Goal: Task Accomplishment & Management: Use online tool/utility

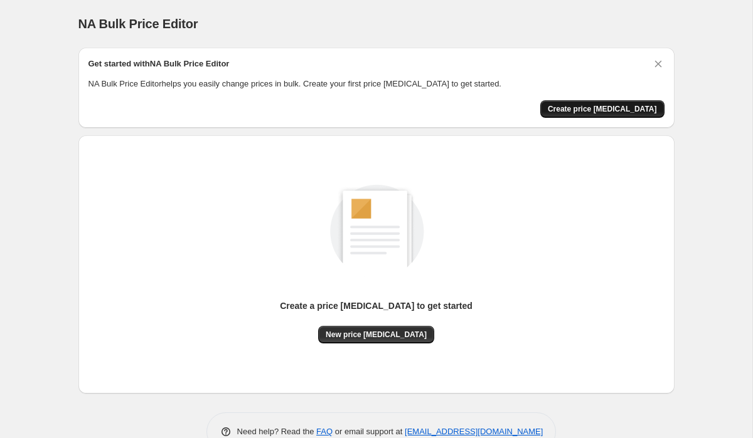
click at [608, 111] on span "Create price [MEDICAL_DATA]" at bounding box center [601, 109] width 109 height 10
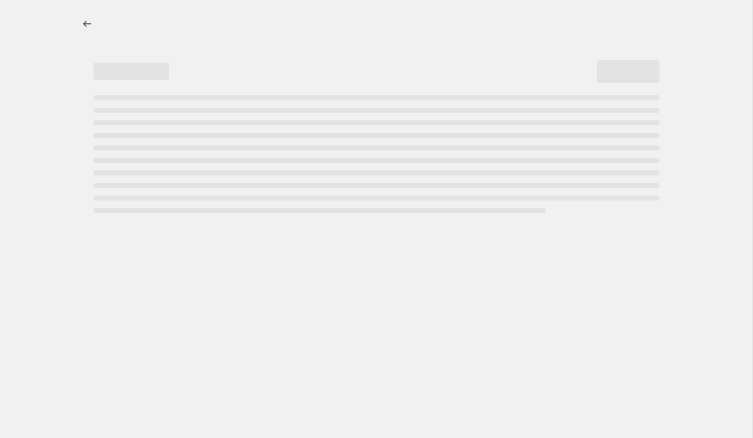
select select "percentage"
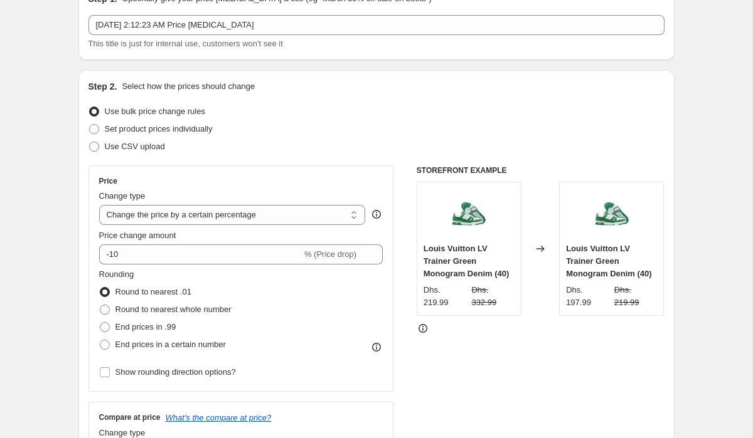
scroll to position [64, 0]
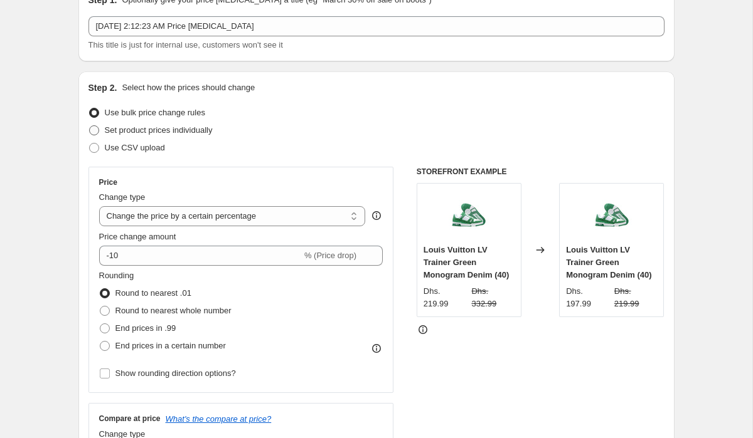
click at [101, 134] on label "Set product prices individually" at bounding box center [150, 131] width 124 height 18
click at [90, 126] on input "Set product prices individually" at bounding box center [89, 125] width 1 height 1
radio input "true"
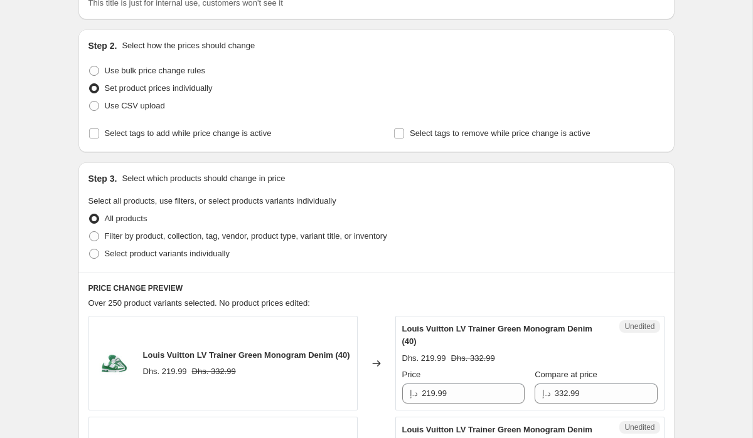
scroll to position [115, 0]
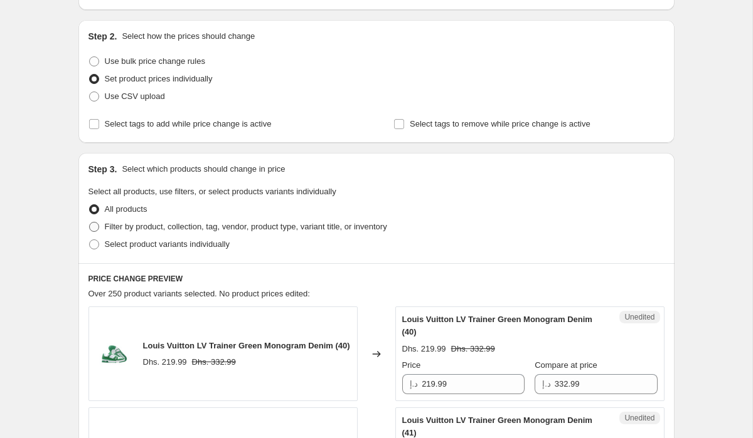
click at [130, 227] on span "Filter by product, collection, tag, vendor, product type, variant title, or inv…" at bounding box center [246, 226] width 282 height 9
click at [90, 223] on input "Filter by product, collection, tag, vendor, product type, variant title, or inv…" at bounding box center [89, 222] width 1 height 1
radio input "true"
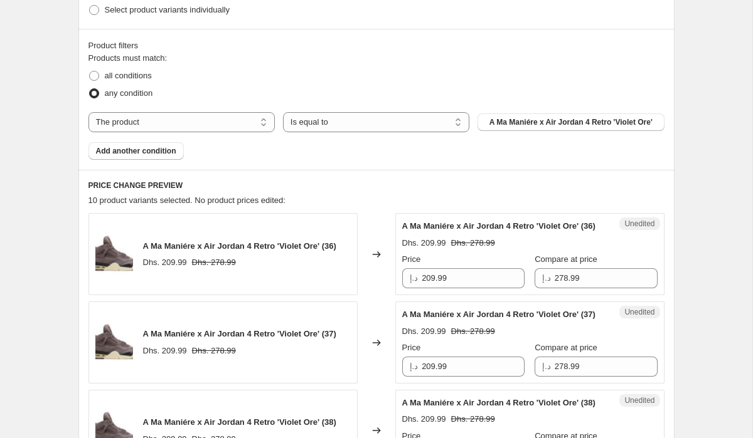
scroll to position [322, 0]
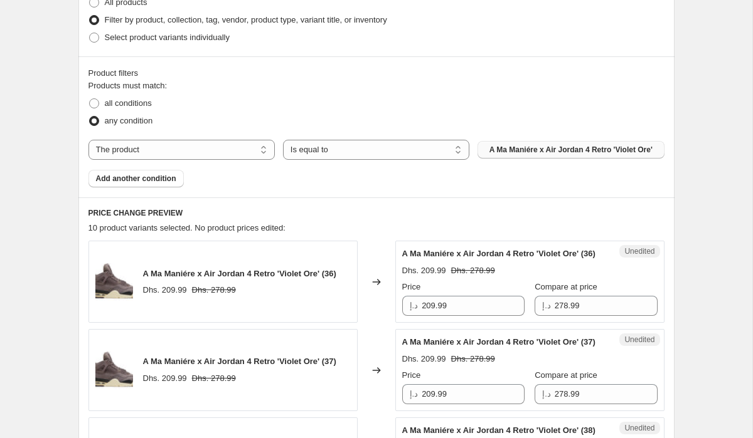
click at [552, 149] on span "A Ma Maniére x Air Jordan 4 Retro 'Violet Ore'" at bounding box center [570, 150] width 163 height 10
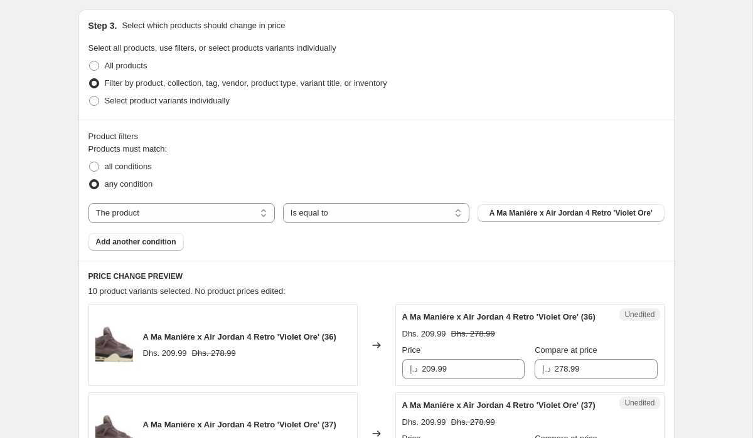
scroll to position [257, 0]
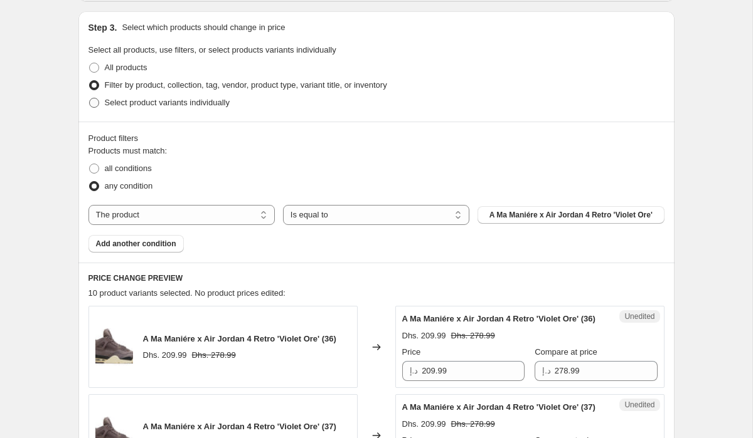
click at [188, 103] on span "Select product variants individually" at bounding box center [167, 102] width 125 height 9
click at [90, 98] on input "Select product variants individually" at bounding box center [89, 98] width 1 height 1
radio input "true"
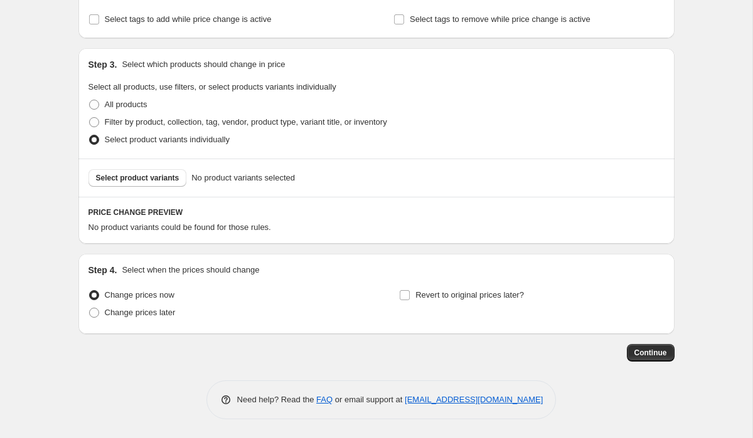
scroll to position [220, 0]
click at [160, 176] on span "Select product variants" at bounding box center [137, 178] width 83 height 10
click at [103, 121] on label "Filter by product, collection, tag, vendor, product type, variant title, or inv…" at bounding box center [237, 123] width 298 height 18
click at [90, 118] on input "Filter by product, collection, tag, vendor, product type, variant title, or inv…" at bounding box center [89, 117] width 1 height 1
radio input "true"
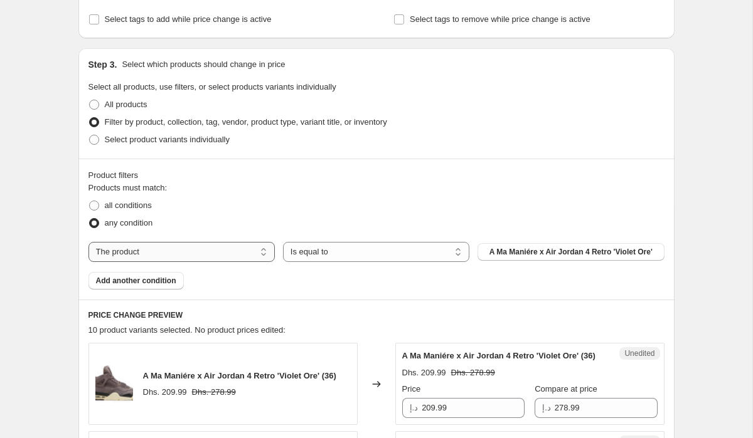
click at [222, 245] on select "The product The product's collection The product's tag The product's vendor The…" at bounding box center [181, 252] width 186 height 20
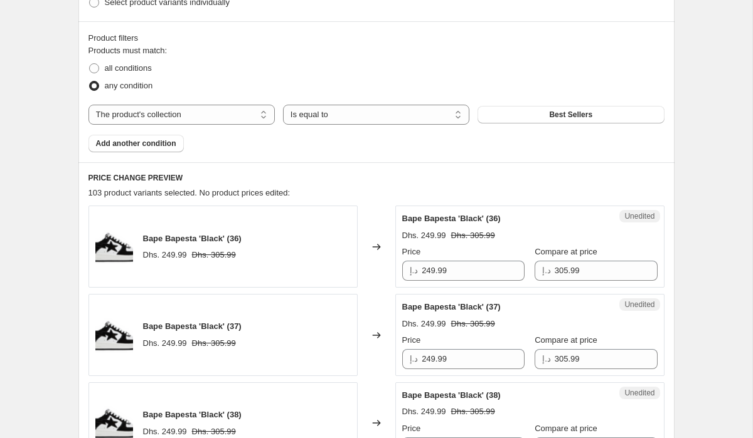
scroll to position [240, 0]
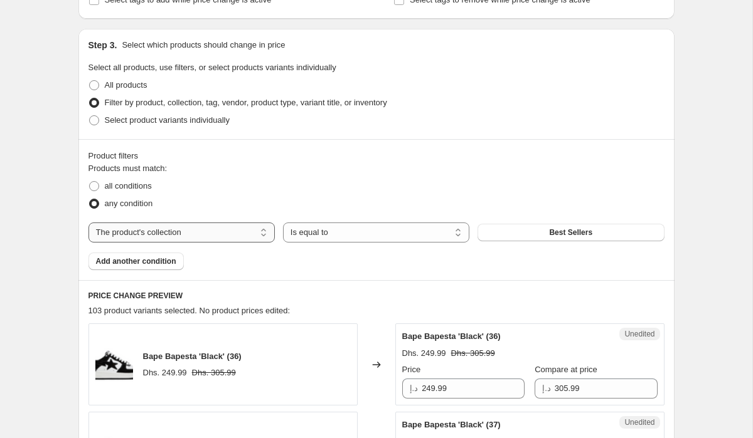
click at [206, 231] on select "The product The product's collection The product's tag The product's vendor The…" at bounding box center [181, 233] width 186 height 20
select select "tag"
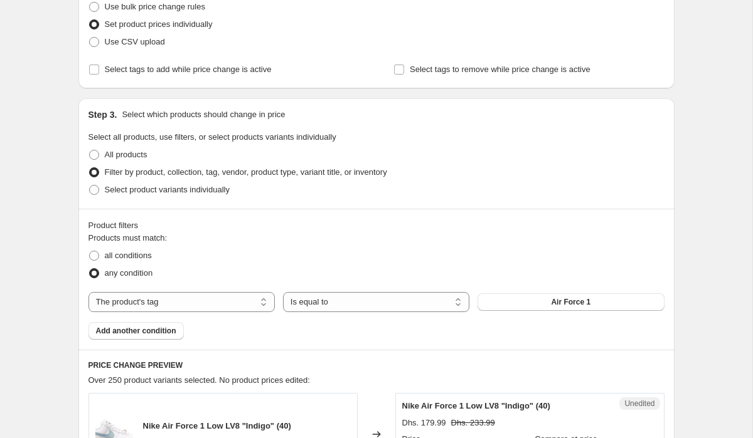
scroll to position [189, 0]
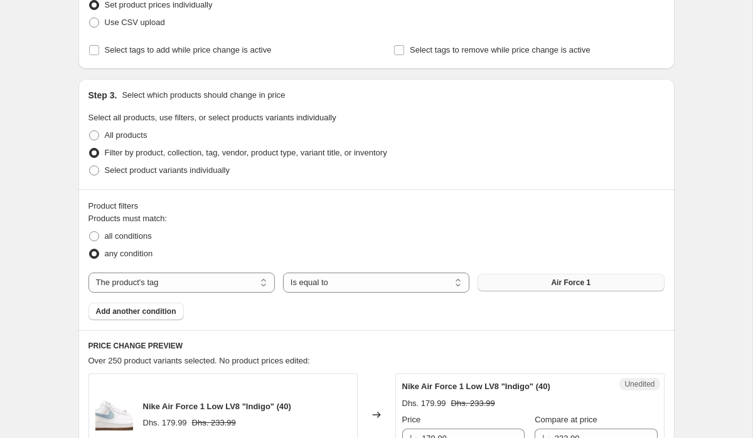
click at [557, 279] on span "Air Force 1" at bounding box center [571, 283] width 40 height 10
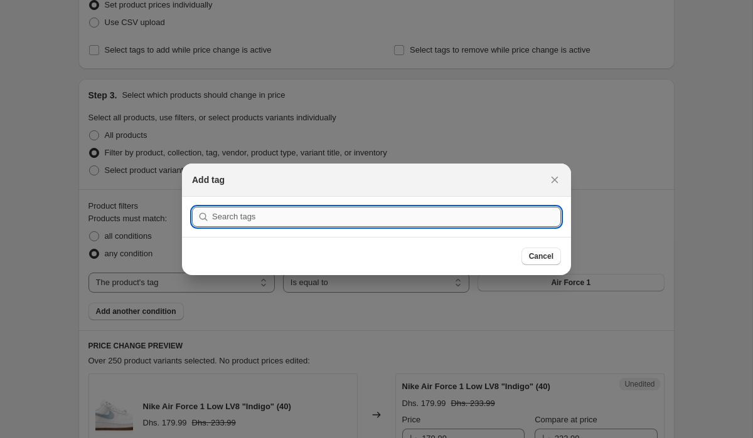
type input "j"
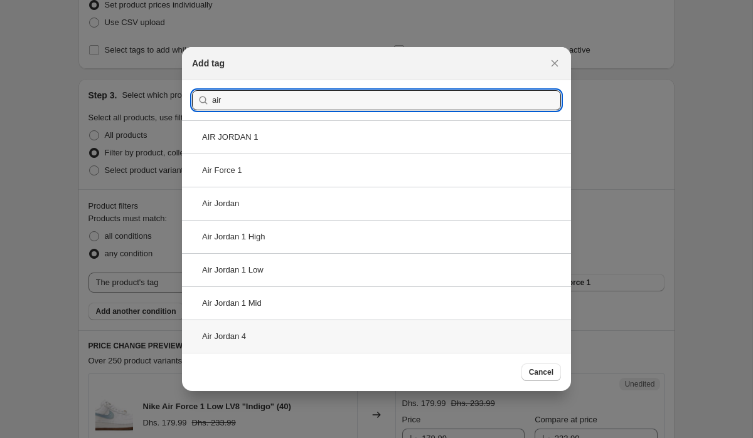
type input "air"
click at [240, 345] on div "Air Jordan 4" at bounding box center [376, 336] width 389 height 33
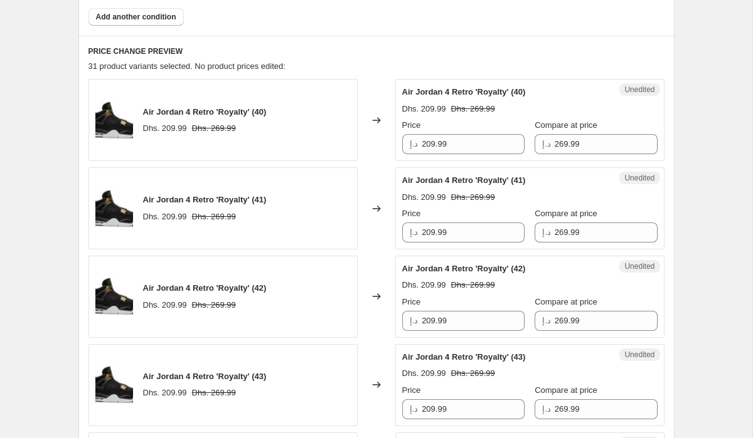
scroll to position [452, 0]
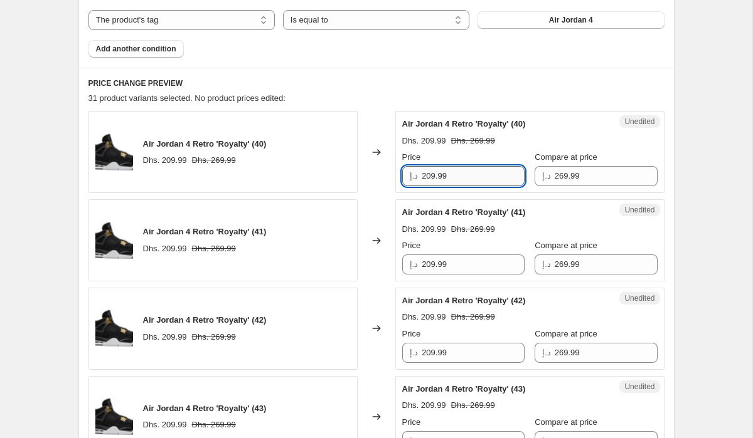
click at [482, 174] on input "209.99" at bounding box center [472, 176] width 103 height 20
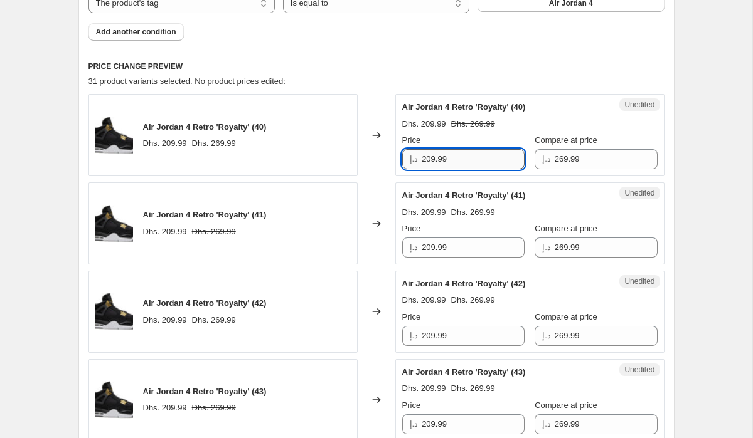
scroll to position [470, 0]
type input "2"
type input "189.99"
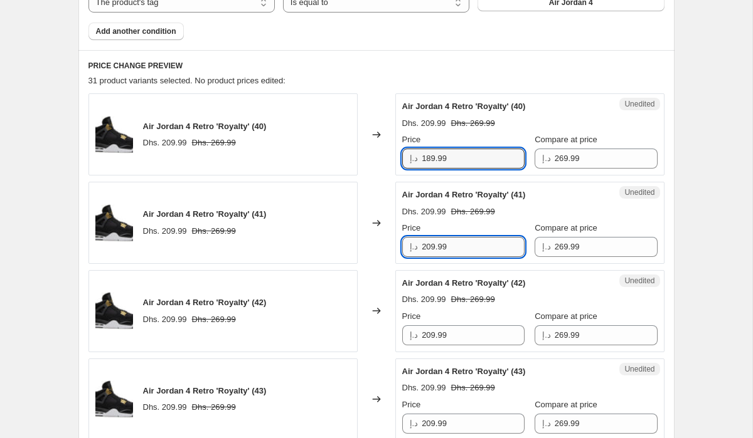
click at [468, 243] on input "209.99" at bounding box center [472, 247] width 103 height 20
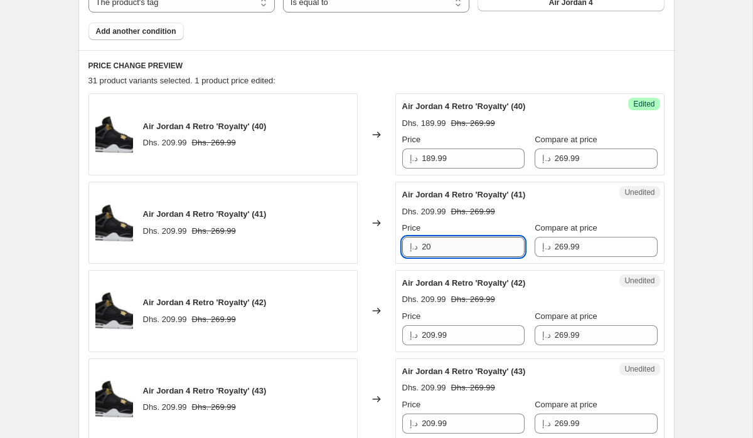
type input "2"
type input "189.99"
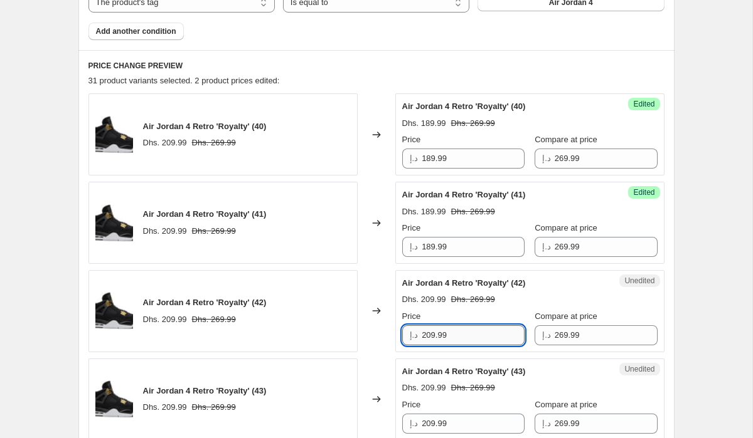
click at [462, 334] on input "209.99" at bounding box center [472, 335] width 103 height 20
click at [430, 335] on input "209.99" at bounding box center [472, 335] width 103 height 20
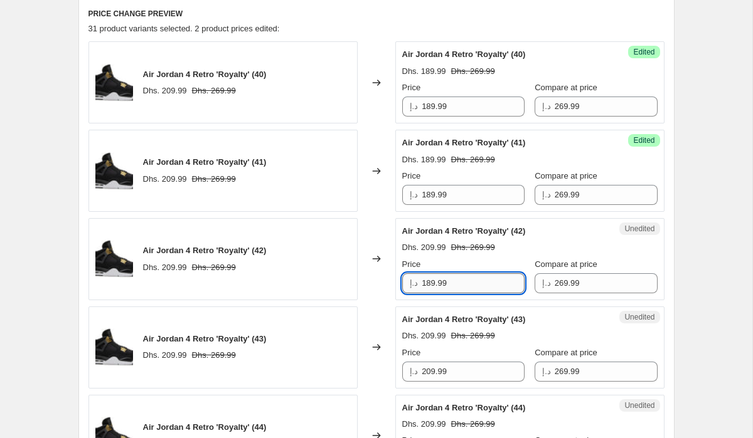
scroll to position [544, 0]
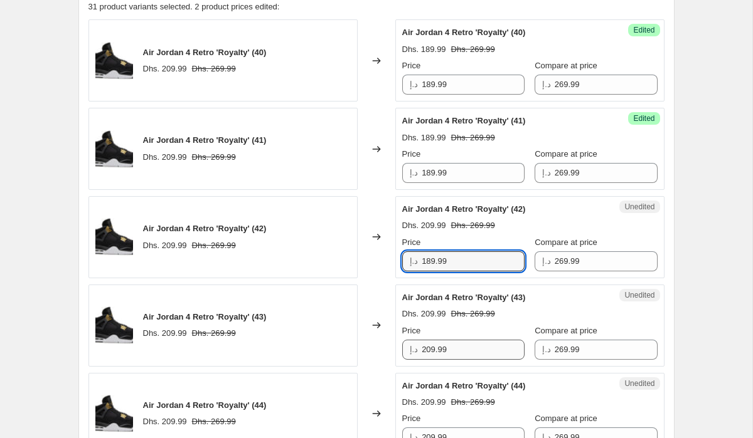
type input "189.99"
click at [433, 351] on input "209.99" at bounding box center [472, 350] width 103 height 20
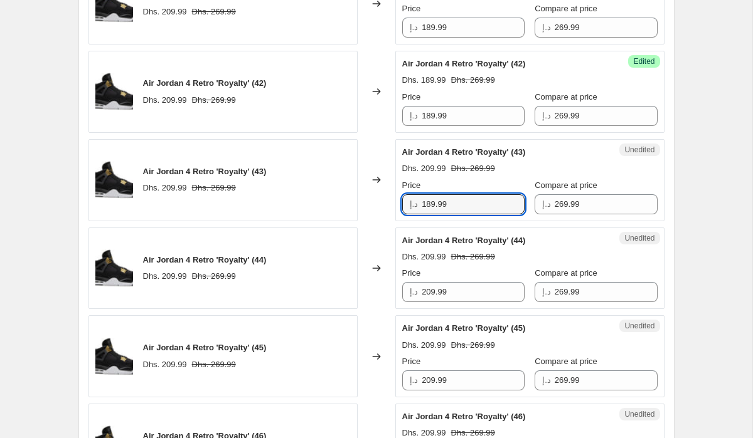
scroll to position [691, 0]
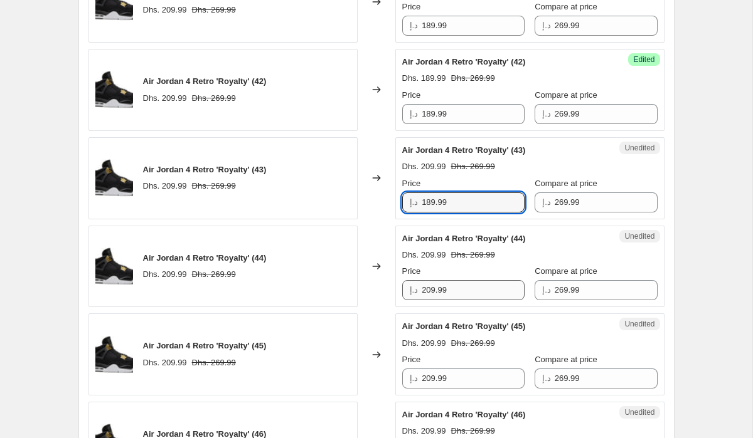
type input "189.99"
click at [431, 291] on input "209.99" at bounding box center [472, 290] width 103 height 20
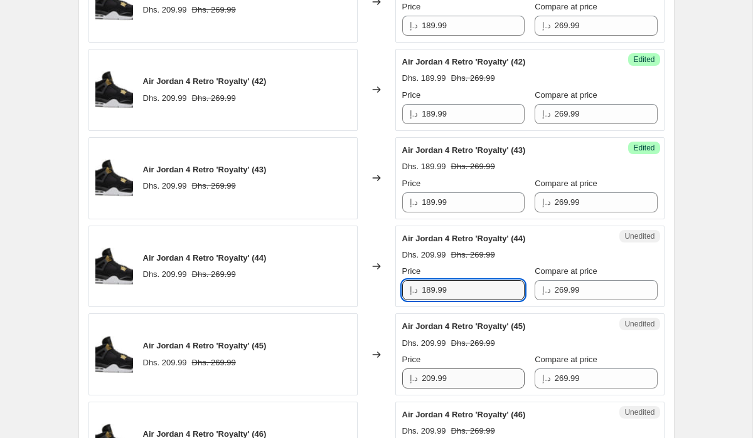
type input "189.99"
click at [431, 376] on input "209.99" at bounding box center [472, 379] width 103 height 20
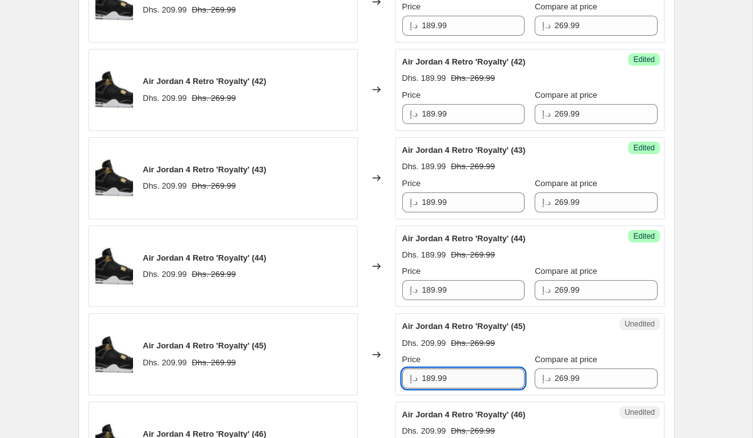
scroll to position [773, 0]
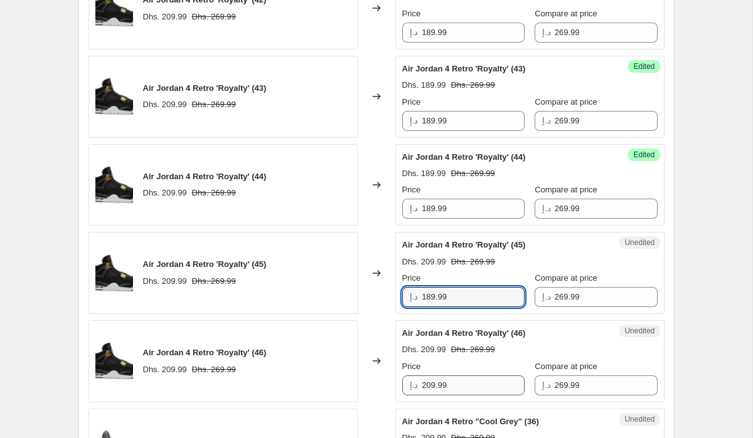
type input "189.99"
click at [431, 387] on input "209.99" at bounding box center [472, 386] width 103 height 20
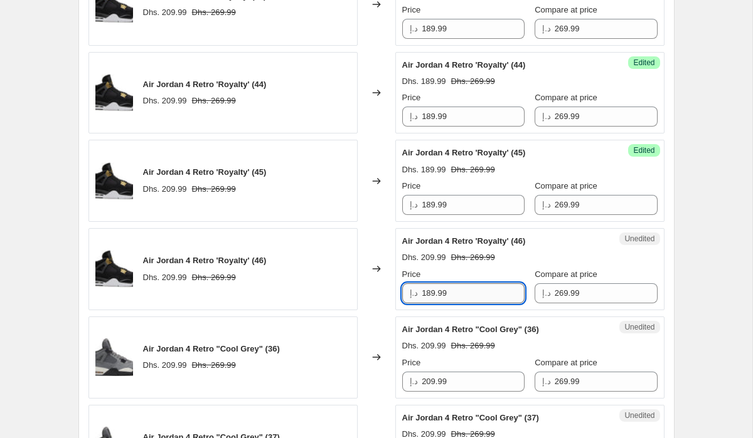
scroll to position [867, 0]
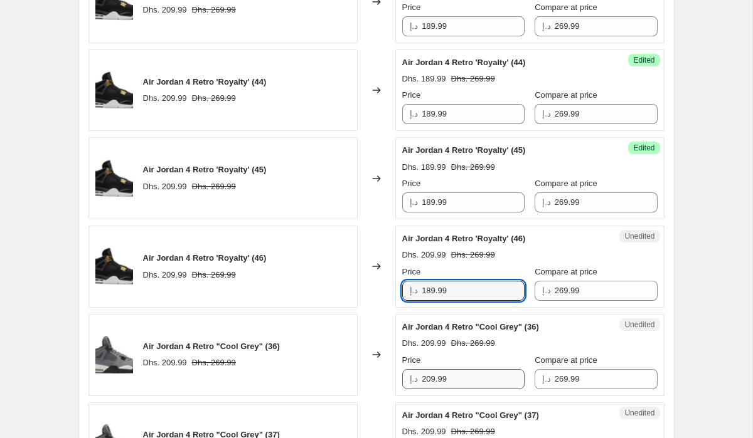
type input "189.99"
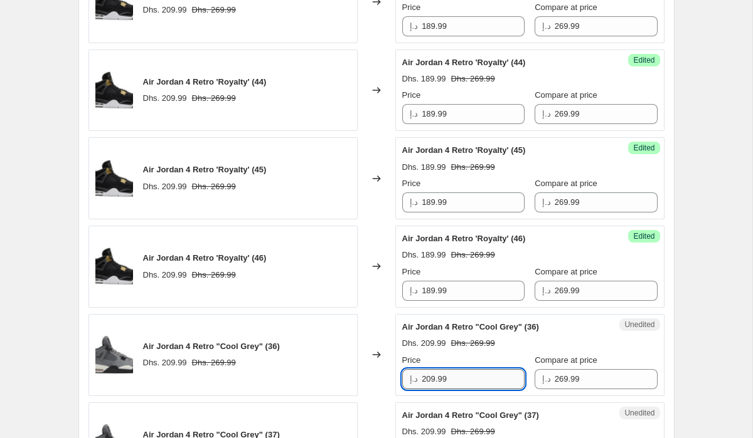
click at [430, 378] on input "209.99" at bounding box center [472, 379] width 103 height 20
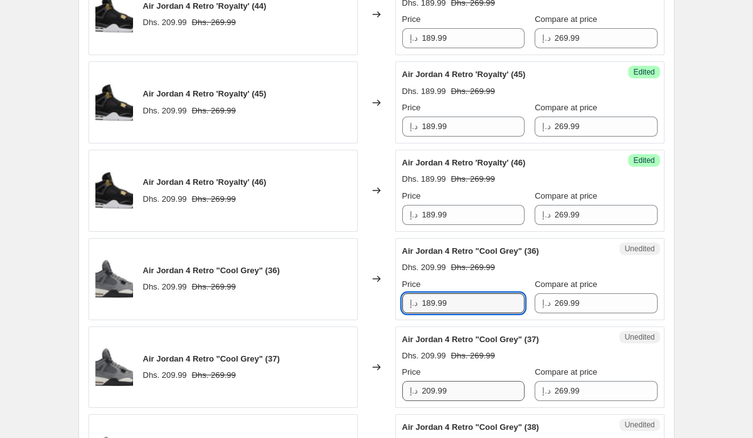
type input "189.99"
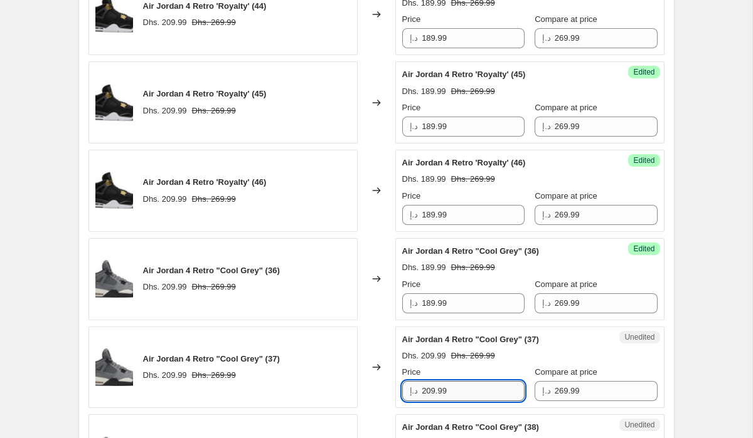
click at [430, 391] on input "209.99" at bounding box center [472, 391] width 103 height 20
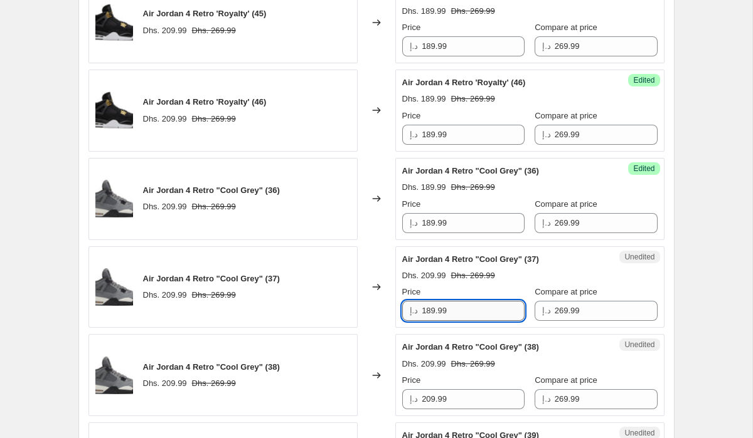
scroll to position [1036, 0]
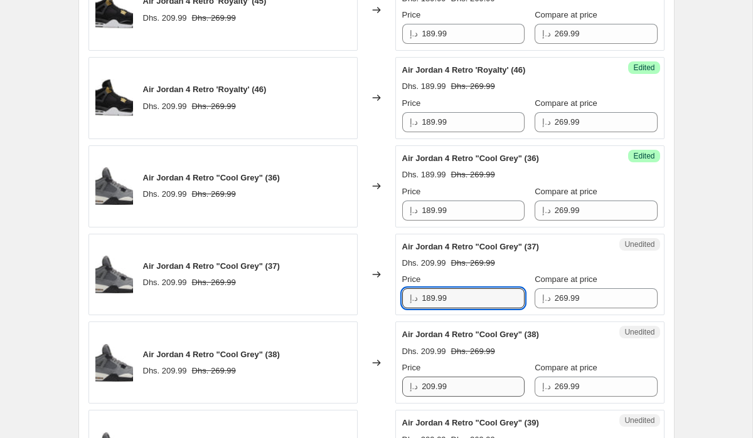
type input "189.99"
click at [431, 384] on input "209.99" at bounding box center [472, 387] width 103 height 20
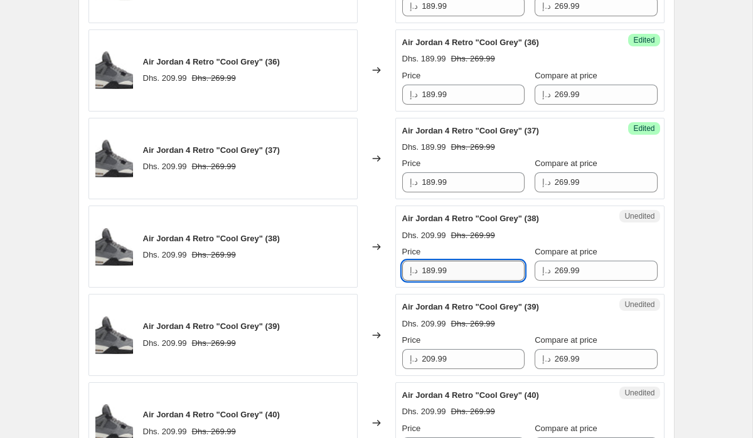
scroll to position [1173, 0]
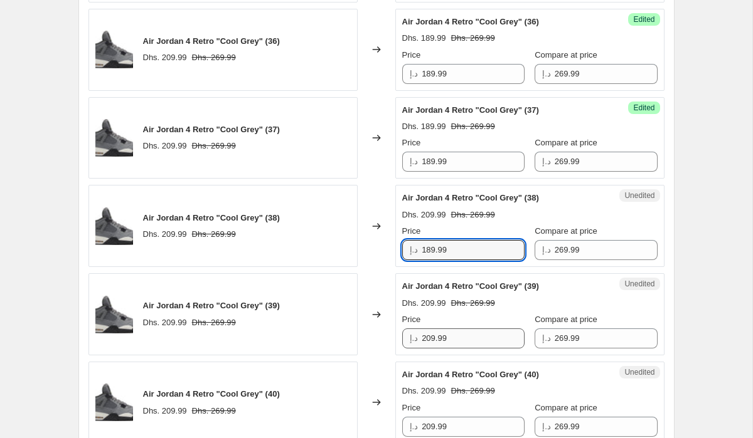
type input "189.99"
click at [430, 339] on input "209.99" at bounding box center [472, 339] width 103 height 20
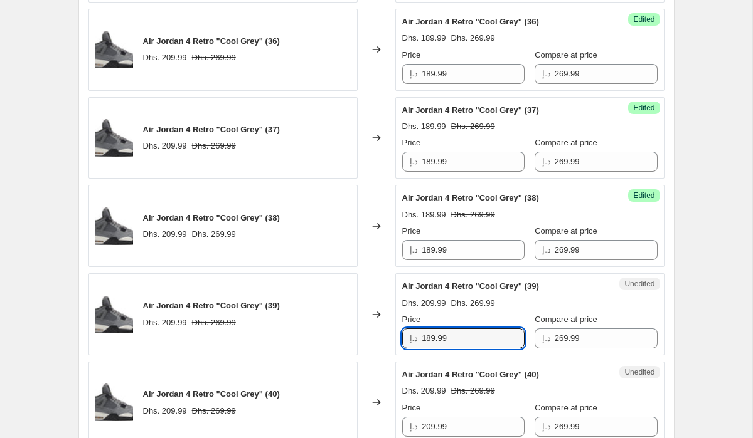
scroll to position [1319, 0]
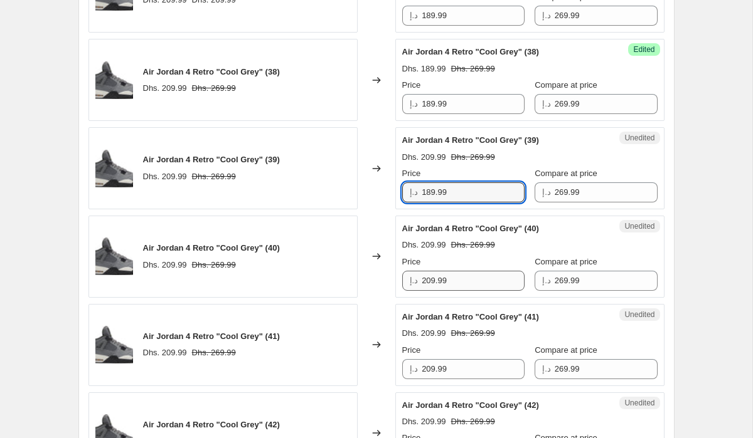
type input "189.99"
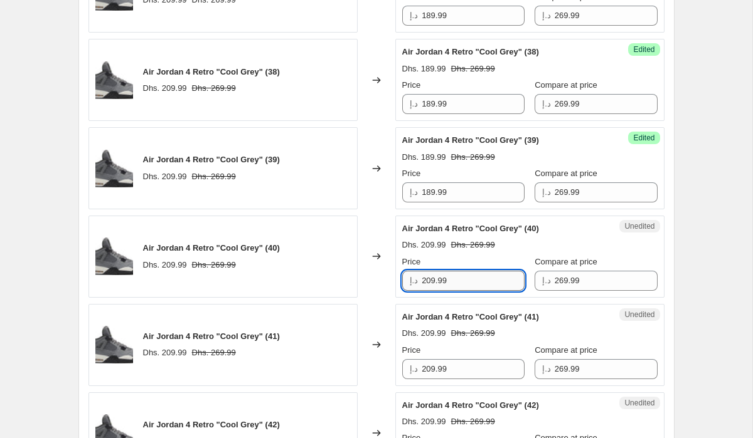
click at [431, 281] on input "209.99" at bounding box center [472, 281] width 103 height 20
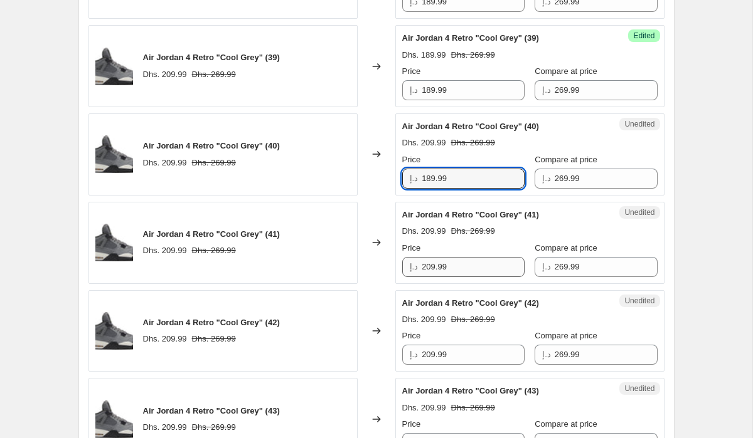
type input "189.99"
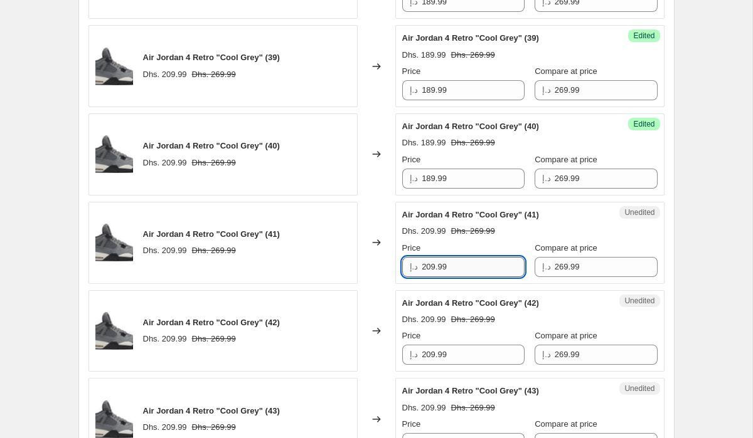
click at [429, 268] on input "209.99" at bounding box center [472, 267] width 103 height 20
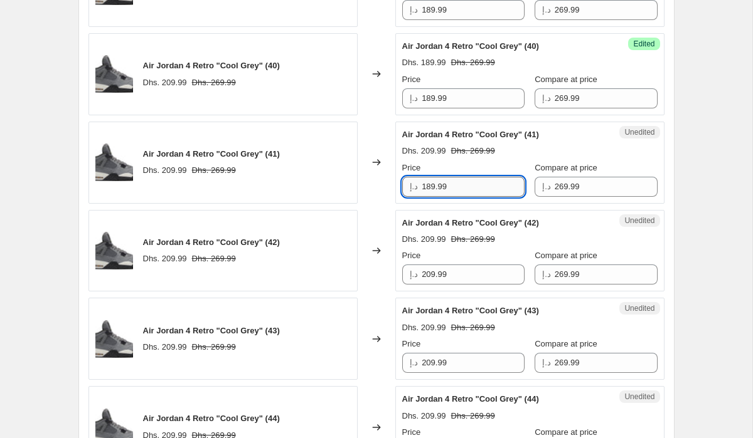
scroll to position [1503, 0]
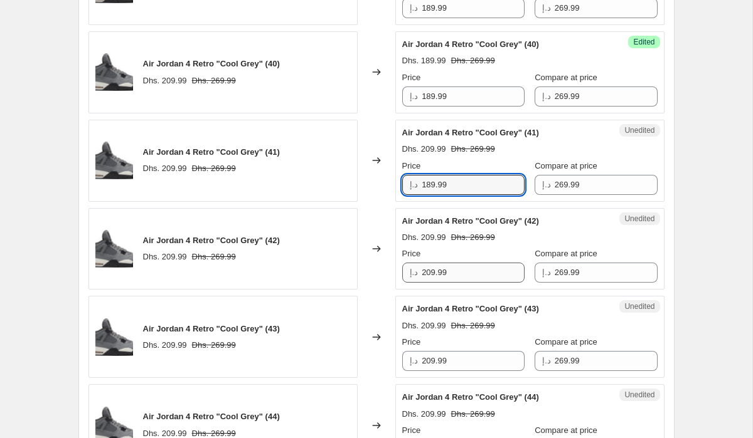
type input "189.99"
click at [431, 272] on input "209.99" at bounding box center [472, 273] width 103 height 20
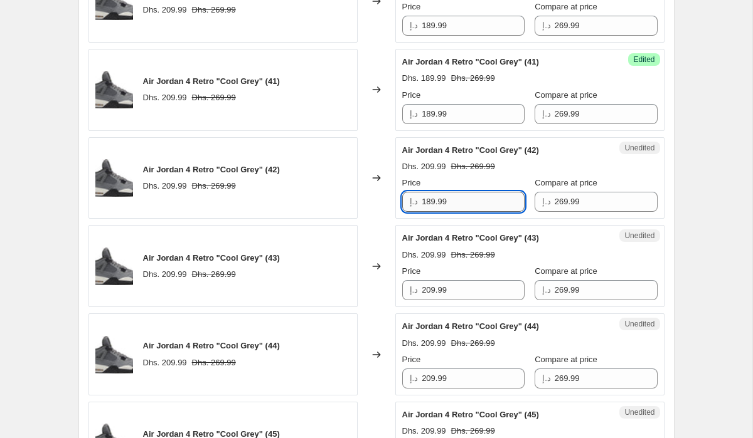
scroll to position [1580, 0]
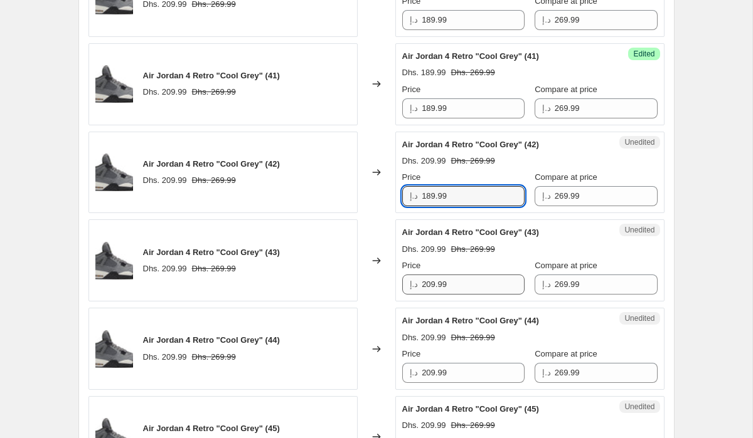
type input "189.99"
click at [433, 285] on input "209.99" at bounding box center [472, 285] width 103 height 20
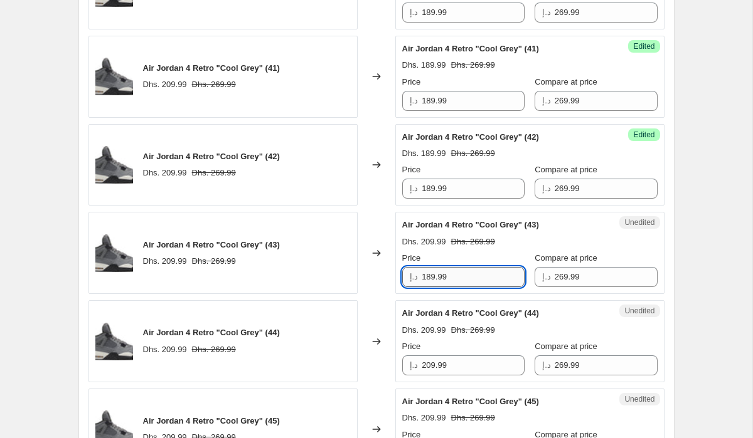
scroll to position [1657, 0]
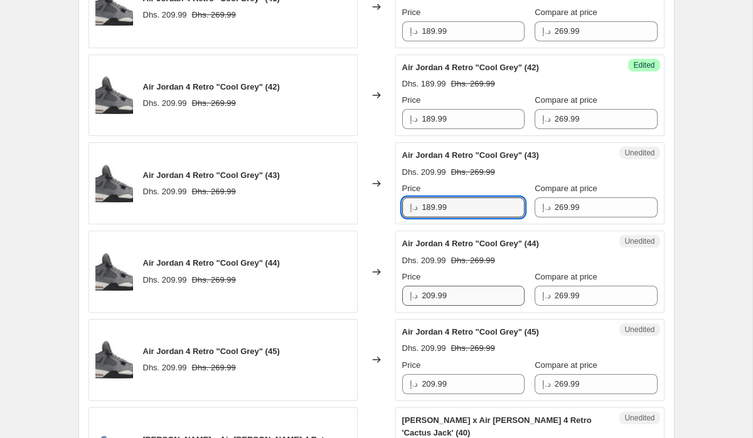
type input "189.99"
click at [428, 298] on input "209.99" at bounding box center [472, 296] width 103 height 20
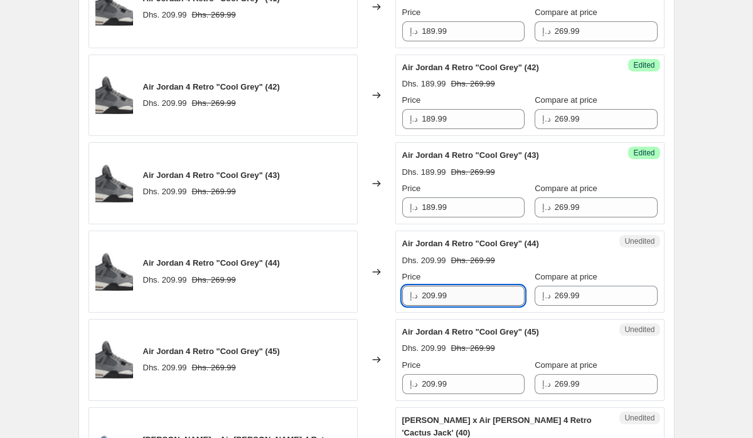
click at [432, 298] on input "209.99" at bounding box center [472, 296] width 103 height 20
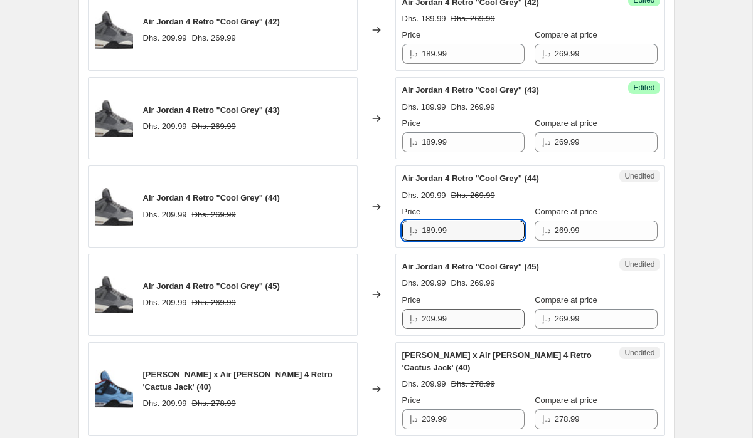
type input "189.99"
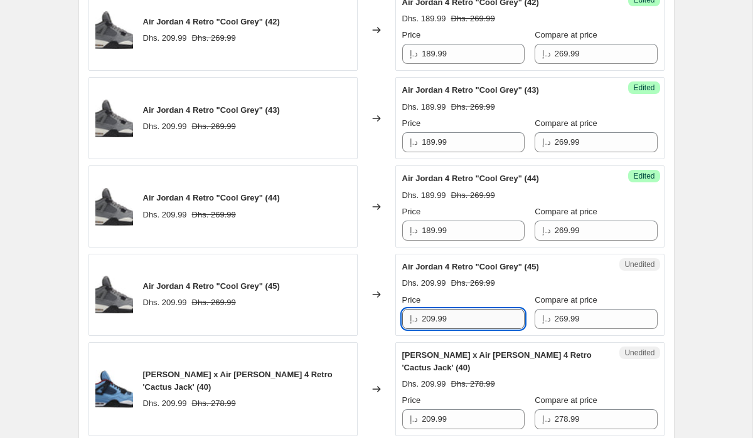
click at [431, 318] on input "209.99" at bounding box center [472, 319] width 103 height 20
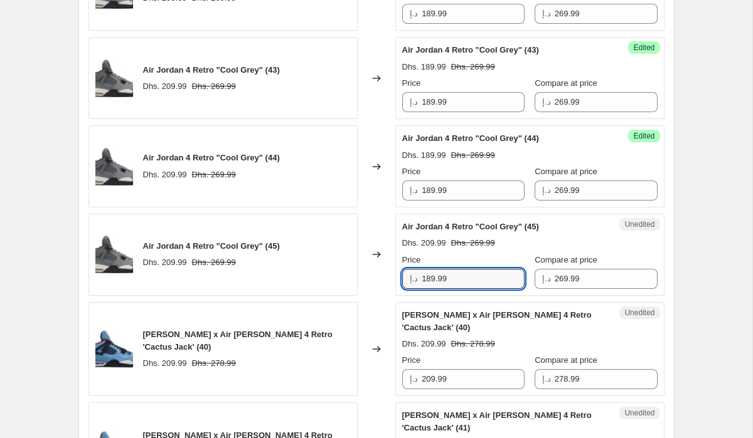
scroll to position [1767, 0]
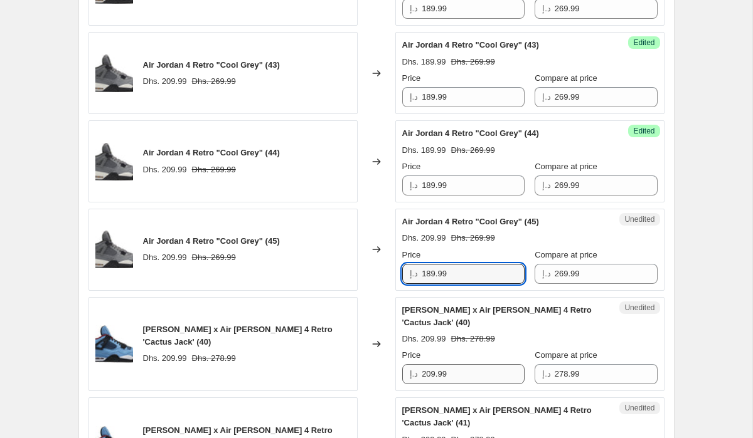
type input "189.99"
click at [430, 375] on input "209.99" at bounding box center [472, 374] width 103 height 20
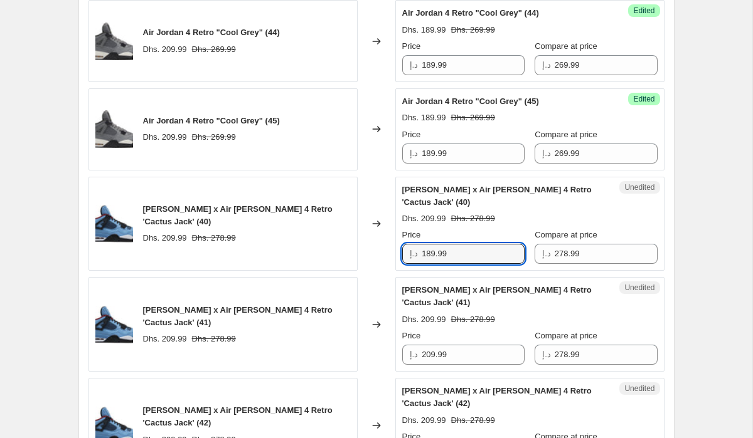
scroll to position [1904, 0]
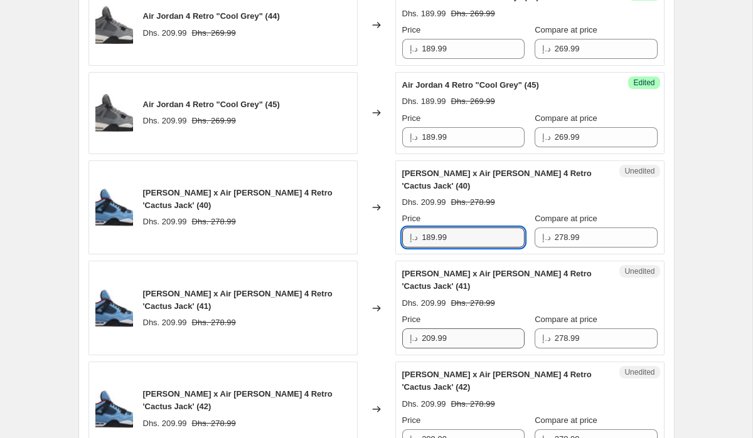
type input "189.99"
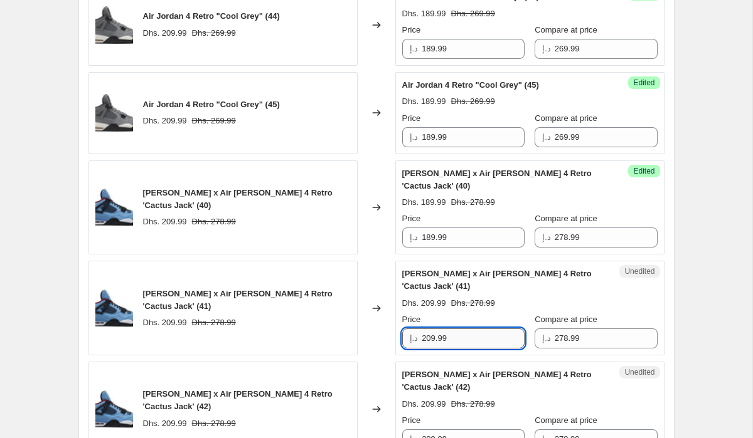
click at [433, 339] on input "209.99" at bounding box center [472, 339] width 103 height 20
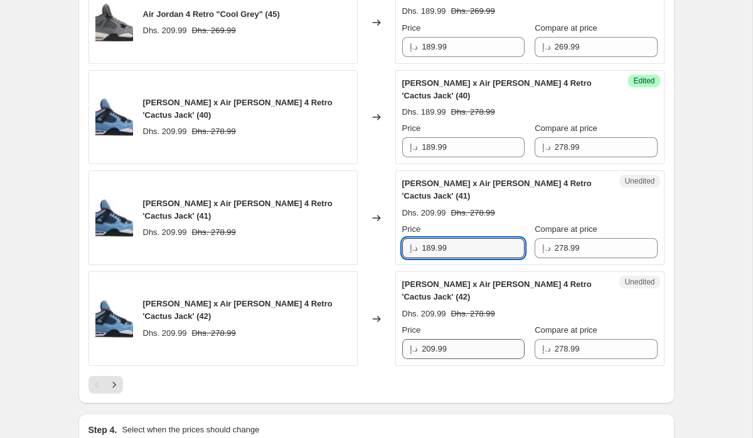
type input "189.99"
click at [431, 349] on input "209.99" at bounding box center [472, 349] width 103 height 20
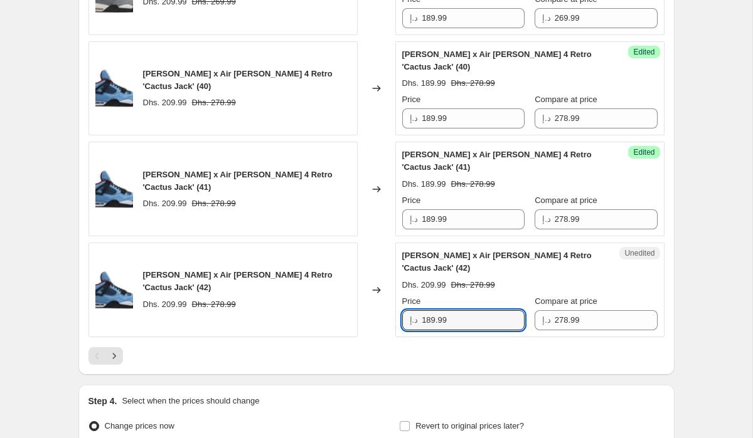
type input "189.99"
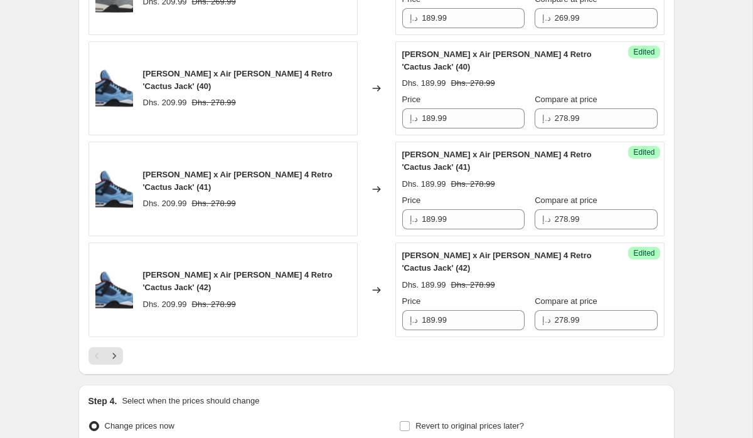
click at [324, 361] on div at bounding box center [376, 356] width 576 height 18
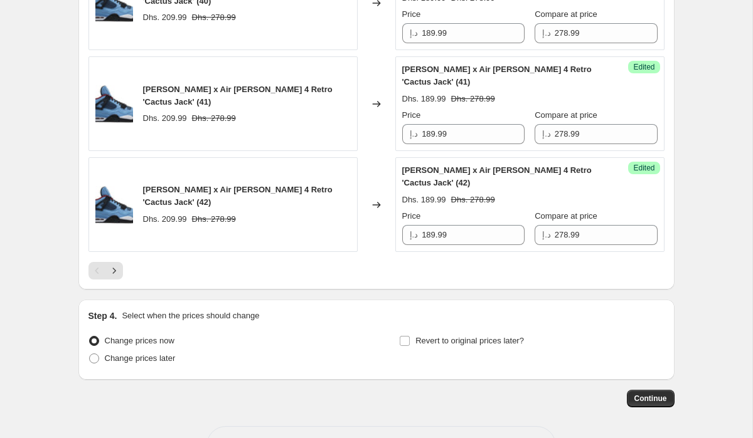
scroll to position [2154, 0]
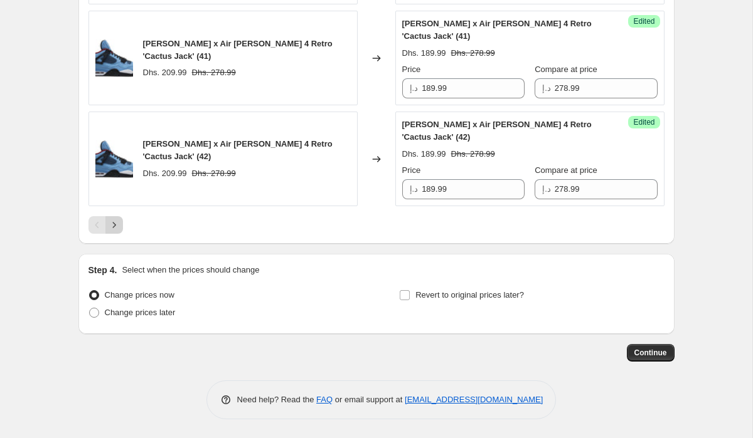
click at [118, 225] on icon "Next" at bounding box center [114, 225] width 13 height 13
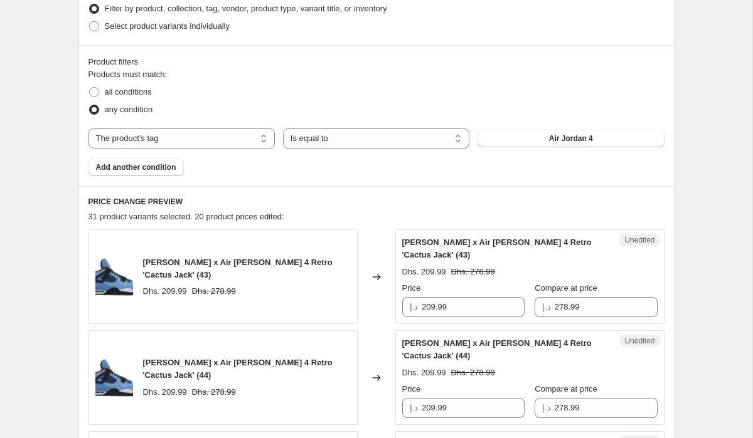
scroll to position [340, 0]
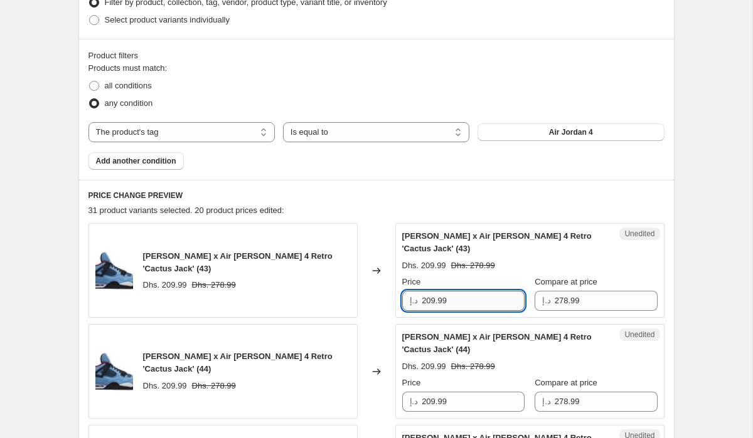
click at [432, 304] on input "209.99" at bounding box center [472, 301] width 103 height 20
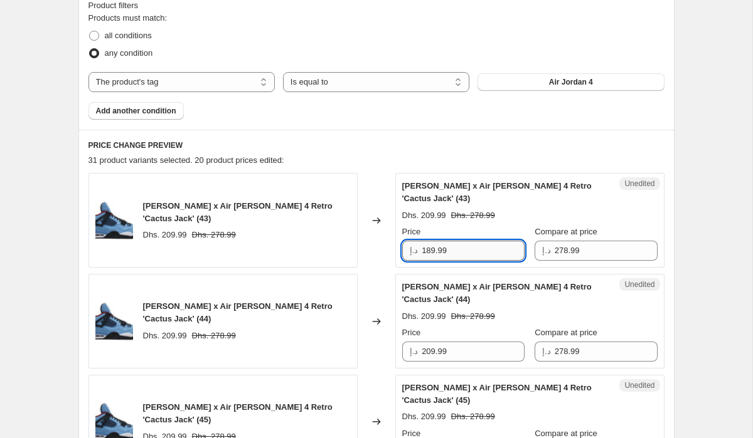
scroll to position [391, 0]
type input "189.99"
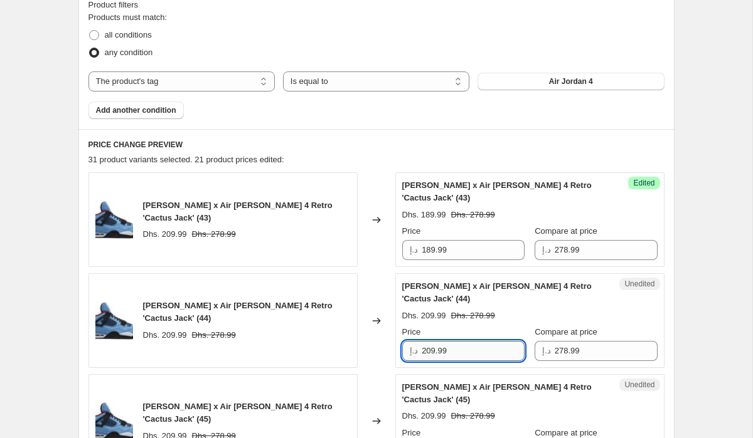
click at [430, 350] on input "209.99" at bounding box center [472, 351] width 103 height 20
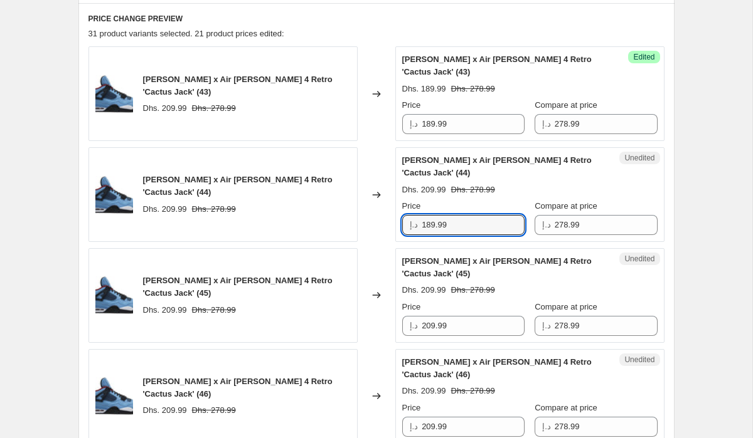
scroll to position [516, 0]
type input "189.99"
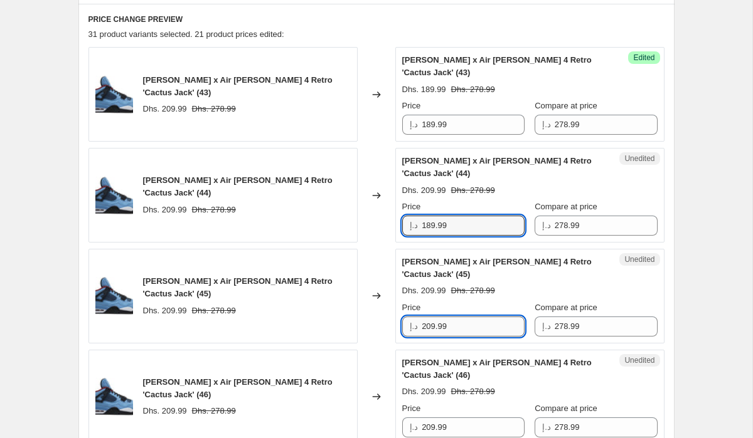
click at [433, 329] on input "209.99" at bounding box center [472, 327] width 103 height 20
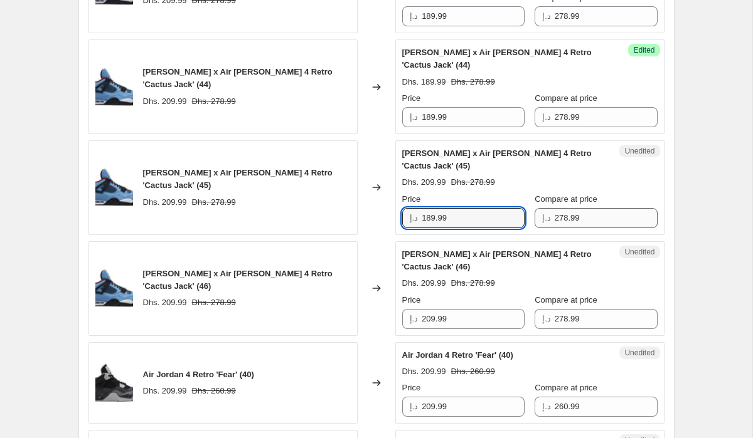
scroll to position [637, 0]
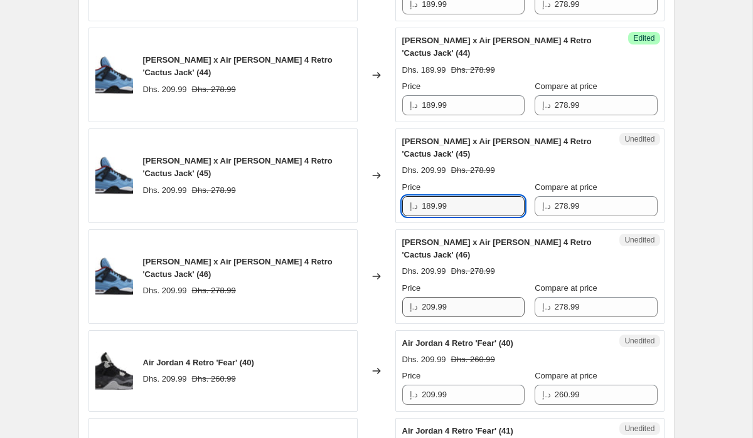
type input "189.99"
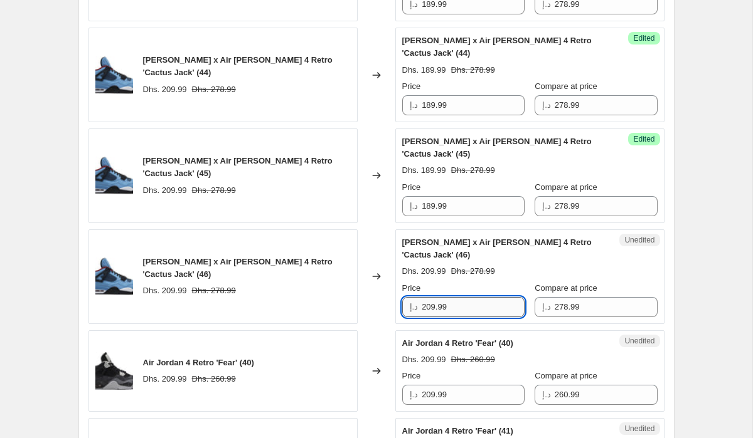
click at [433, 309] on input "209.99" at bounding box center [472, 307] width 103 height 20
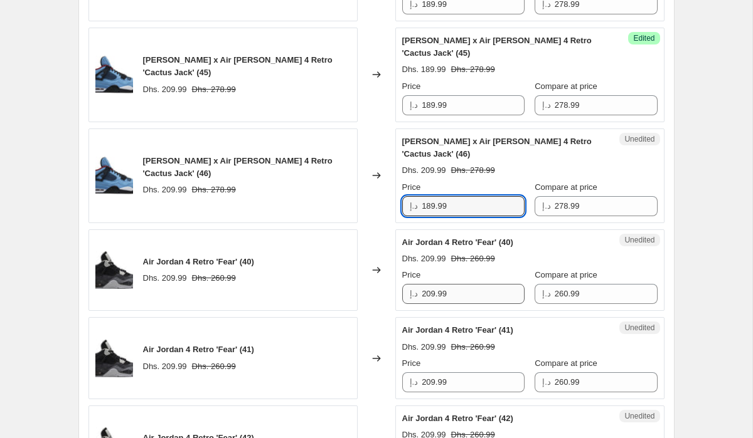
type input "189.99"
click at [431, 296] on input "209.99" at bounding box center [472, 294] width 103 height 20
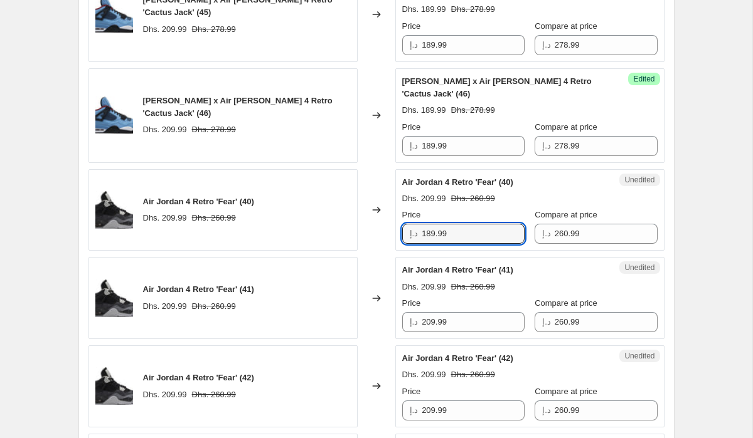
scroll to position [797, 0]
type input "189.99"
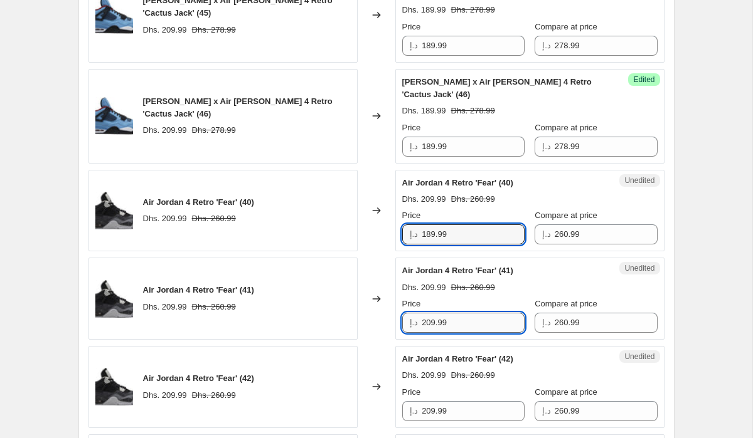
click at [431, 323] on input "209.99" at bounding box center [472, 323] width 103 height 20
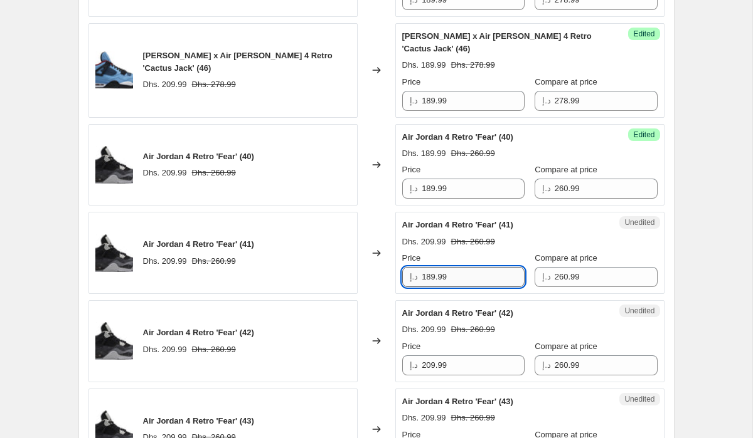
scroll to position [847, 0]
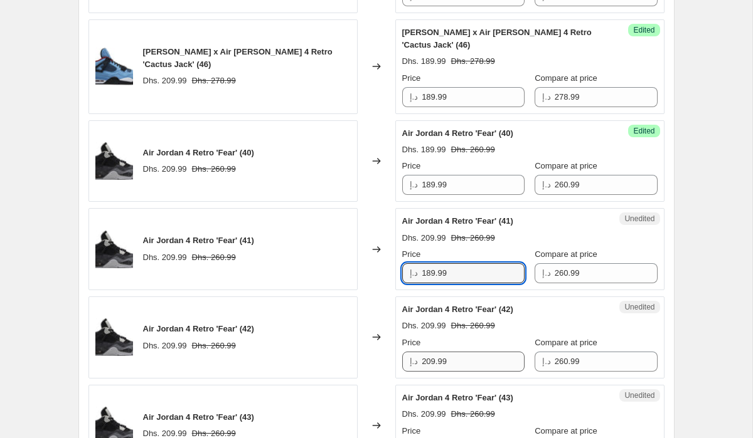
type input "189.99"
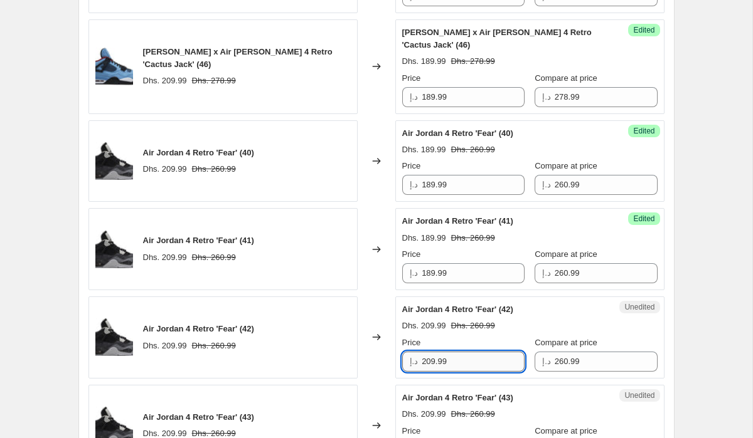
click at [433, 364] on input "209.99" at bounding box center [472, 362] width 103 height 20
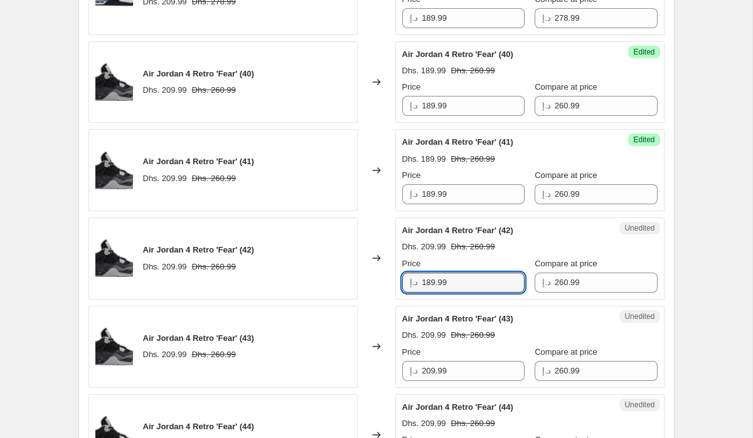
scroll to position [941, 0]
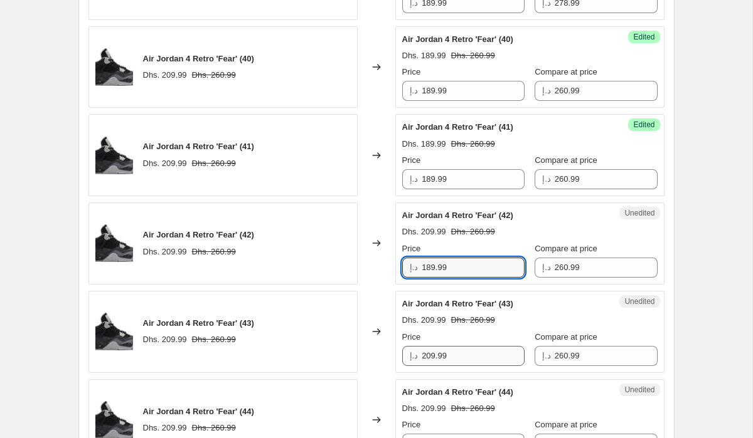
type input "189.99"
click at [430, 358] on input "209.99" at bounding box center [472, 356] width 103 height 20
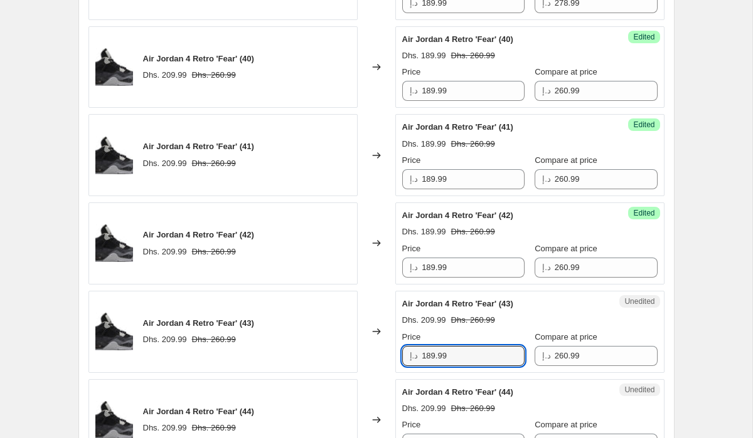
scroll to position [991, 0]
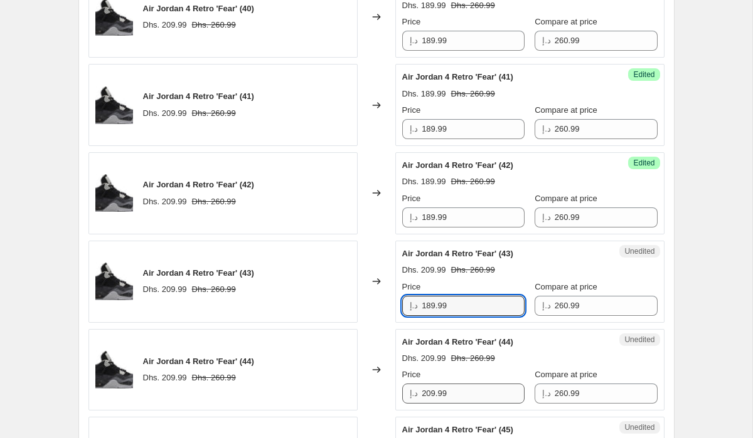
type input "189.99"
click at [431, 391] on input "209.99" at bounding box center [472, 394] width 103 height 20
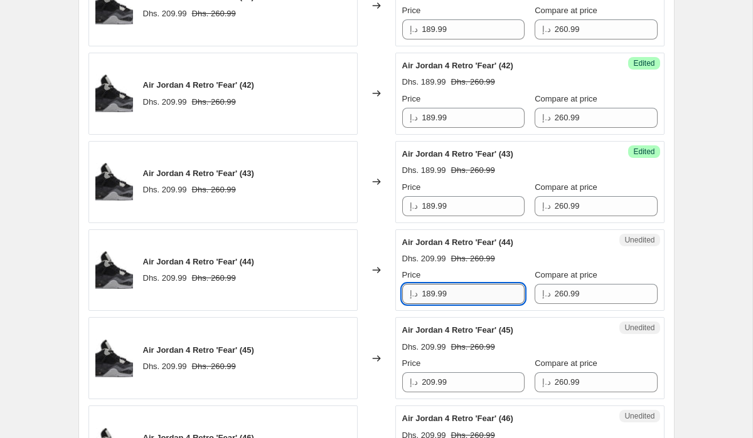
scroll to position [1109, 0]
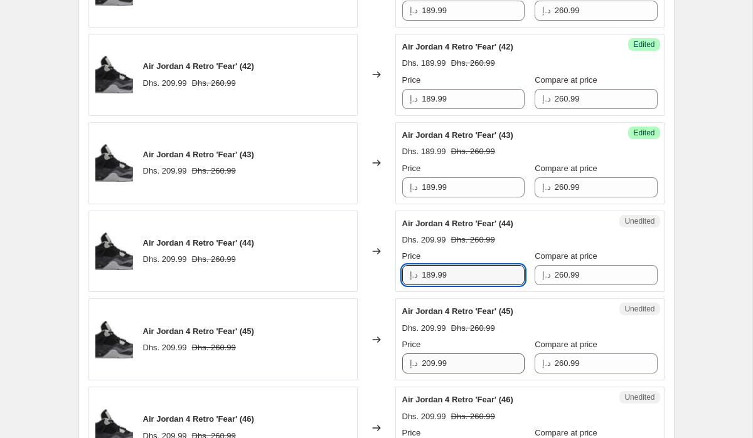
type input "189.99"
click at [432, 357] on input "209.99" at bounding box center [472, 364] width 103 height 20
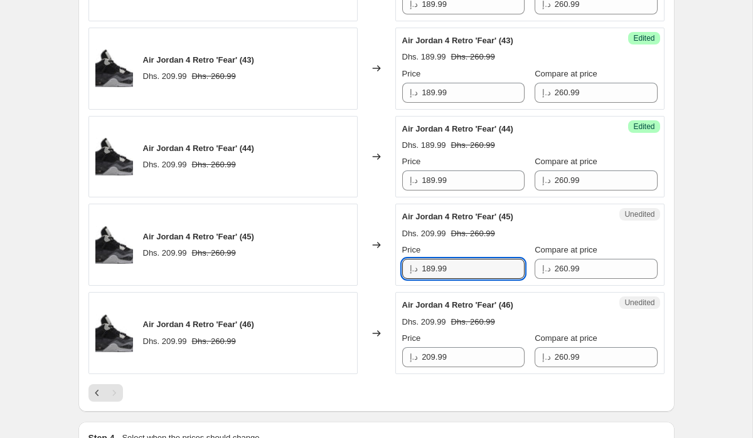
scroll to position [1205, 0]
type input "189.99"
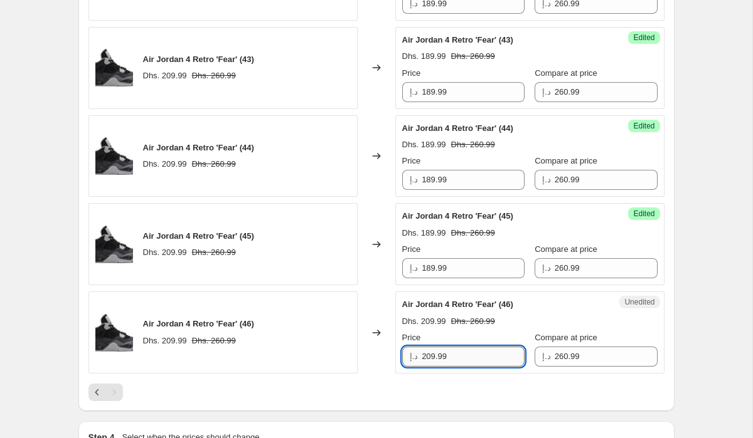
click at [431, 357] on input "209.99" at bounding box center [472, 357] width 103 height 20
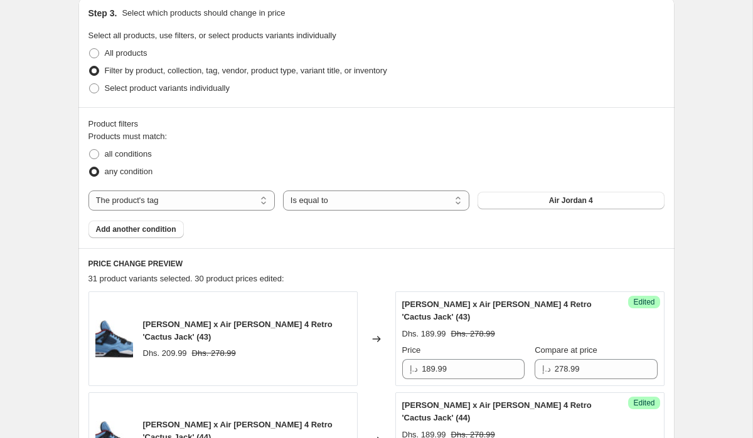
scroll to position [273, 0]
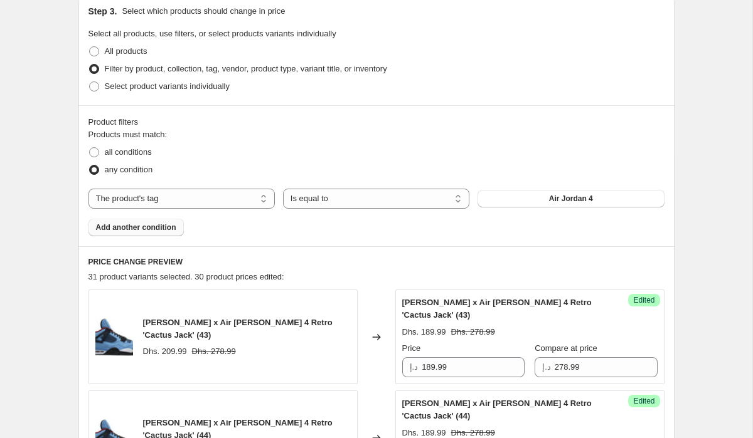
type input "189.99"
click at [156, 233] on button "Add another condition" at bounding box center [135, 228] width 95 height 18
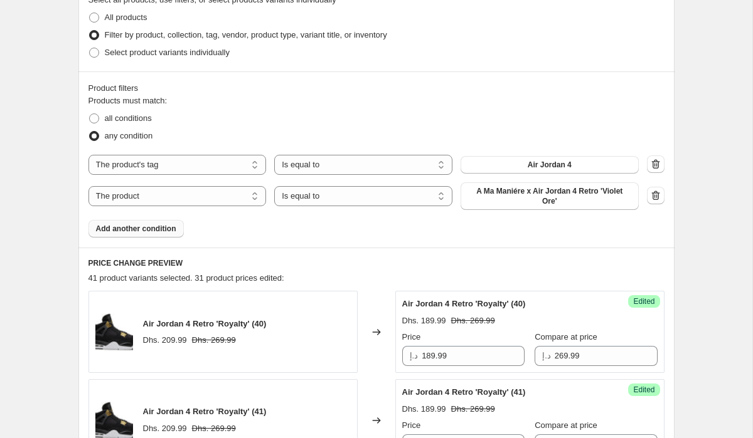
scroll to position [308, 0]
click at [505, 200] on span "A Ma Maniére x Air Jordan 4 Retro 'Violet Ore'" at bounding box center [549, 196] width 163 height 20
click at [574, 195] on span "A Ma Maniére x Air Jordan 4 Retro 'Violet Ore'" at bounding box center [549, 196] width 163 height 20
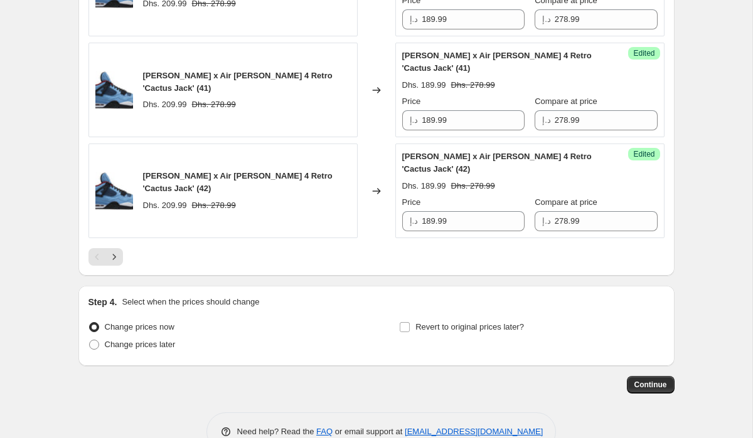
scroll to position [2155, 0]
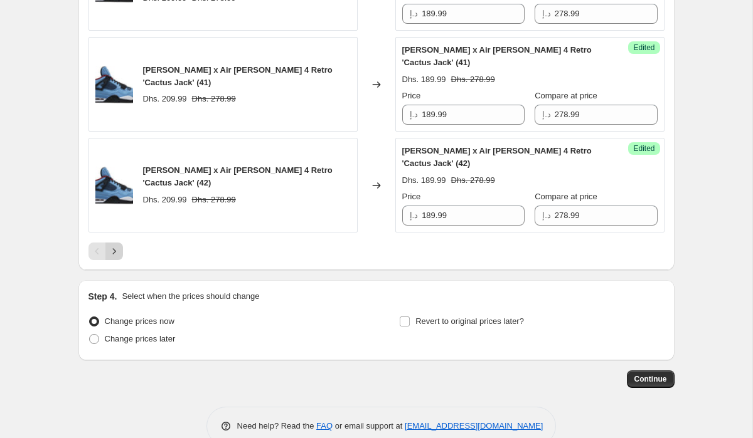
click at [115, 250] on icon "Next" at bounding box center [114, 251] width 13 height 13
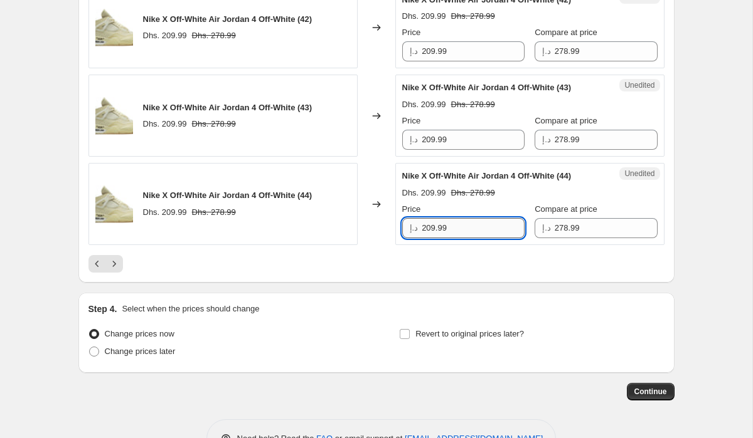
click at [431, 230] on input "209.99" at bounding box center [472, 228] width 103 height 20
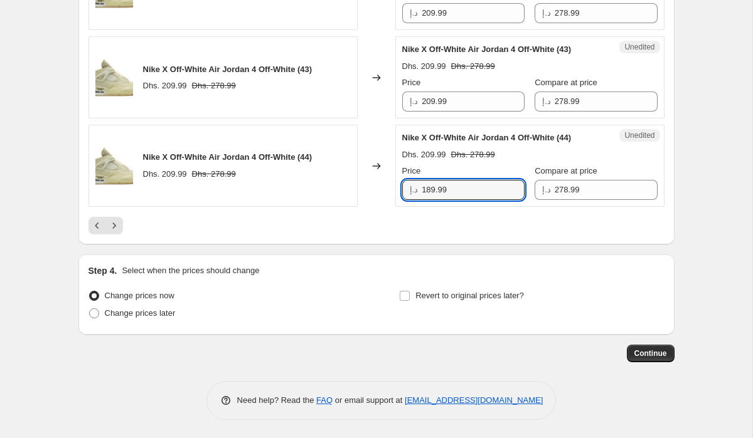
scroll to position [2165, 0]
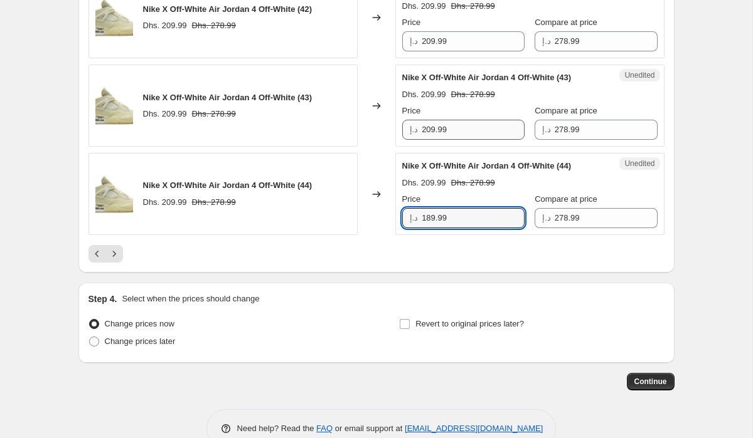
type input "189.99"
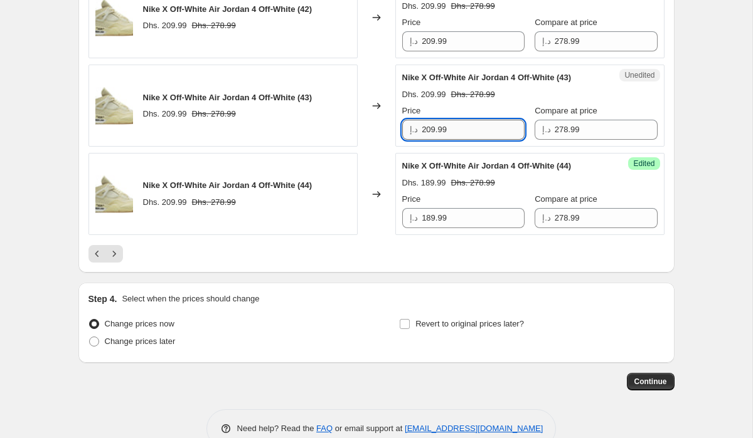
click at [429, 130] on input "209.99" at bounding box center [472, 130] width 103 height 20
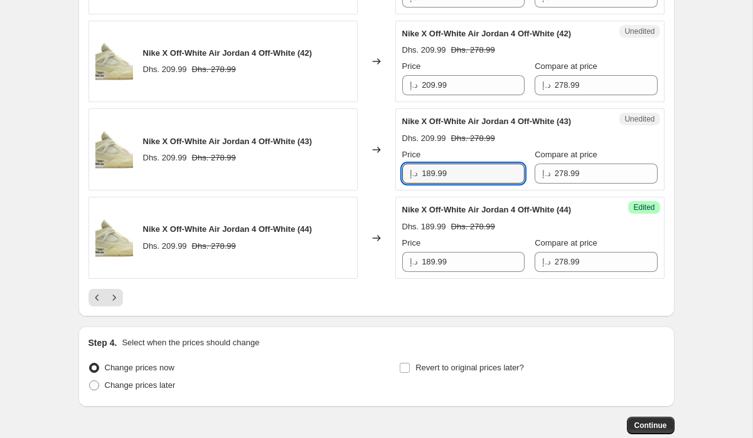
scroll to position [2082, 0]
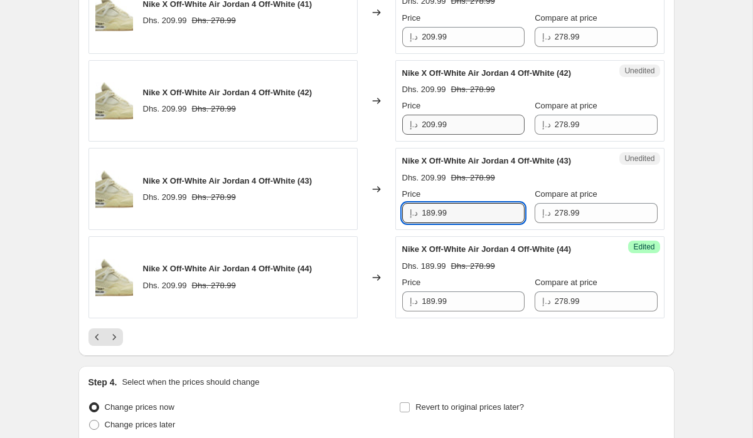
type input "189.99"
click at [430, 124] on input "209.99" at bounding box center [472, 125] width 103 height 20
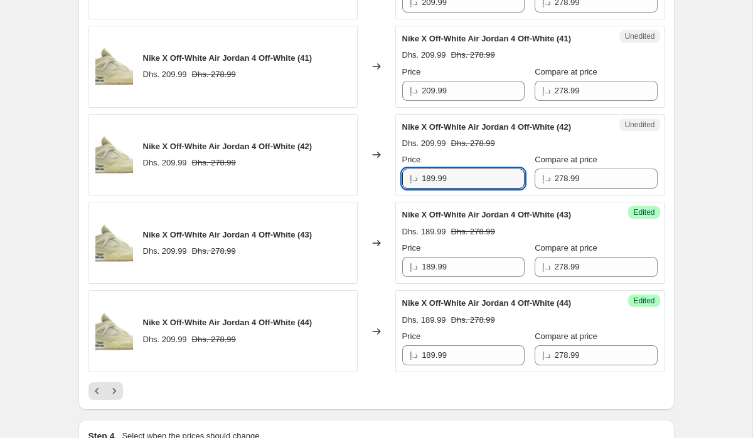
scroll to position [1997, 0]
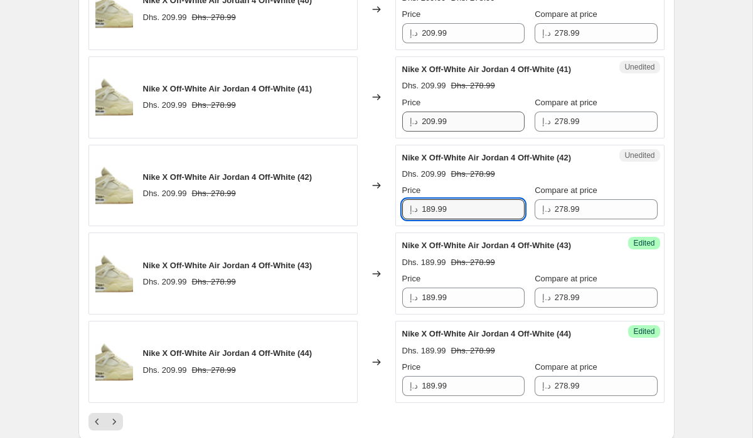
type input "189.99"
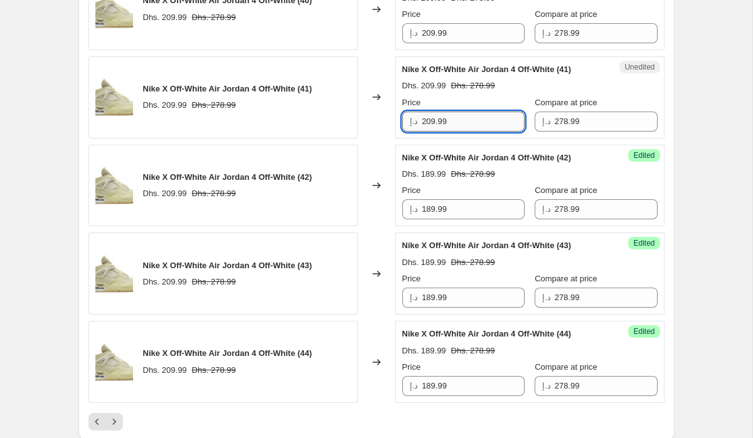
click at [432, 120] on input "209.99" at bounding box center [472, 122] width 103 height 20
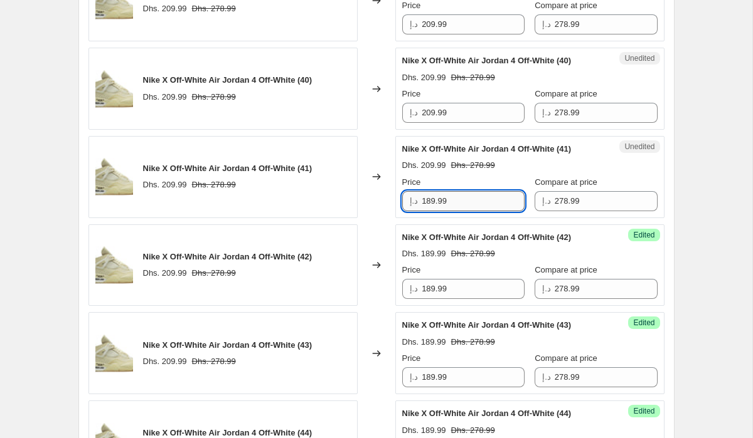
scroll to position [1910, 0]
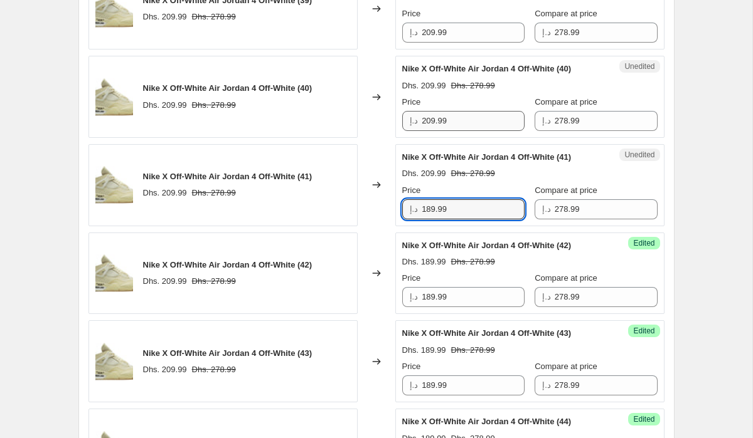
type input "189.99"
click at [432, 123] on input "209.99" at bounding box center [472, 121] width 103 height 20
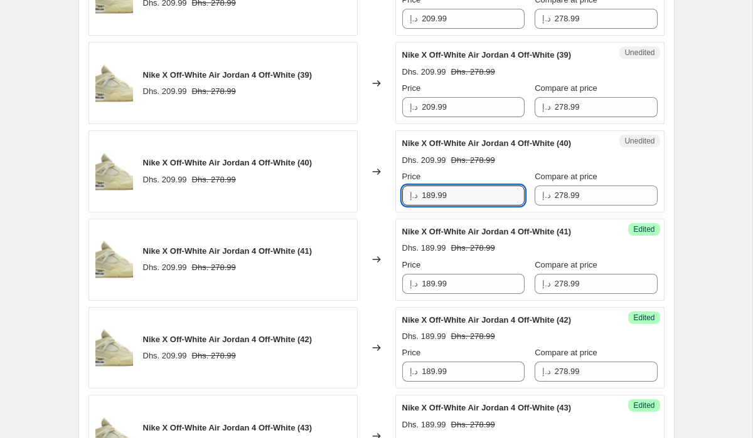
scroll to position [1820, 0]
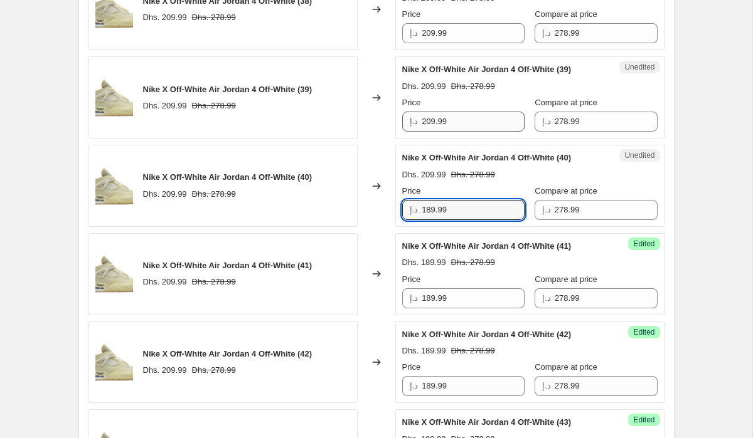
type input "189.99"
click at [430, 121] on input "209.99" at bounding box center [472, 122] width 103 height 20
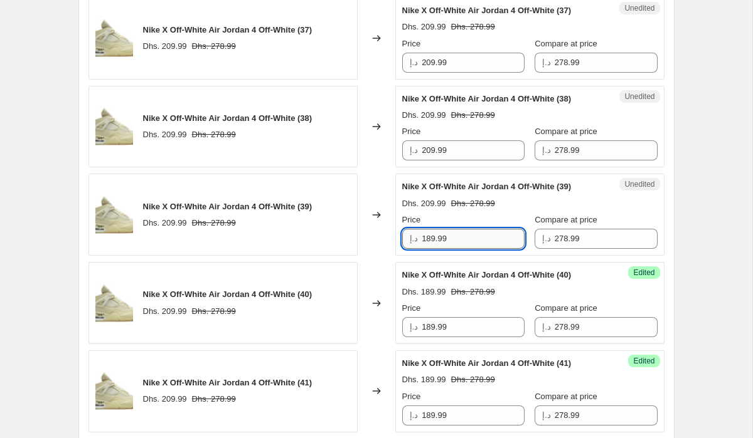
scroll to position [1636, 0]
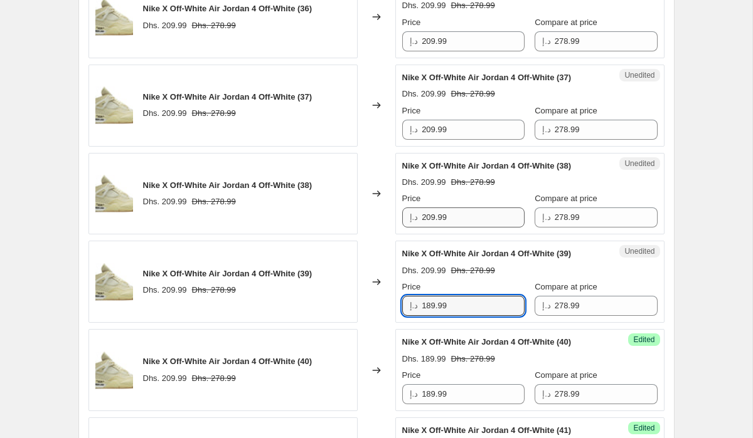
type input "189.99"
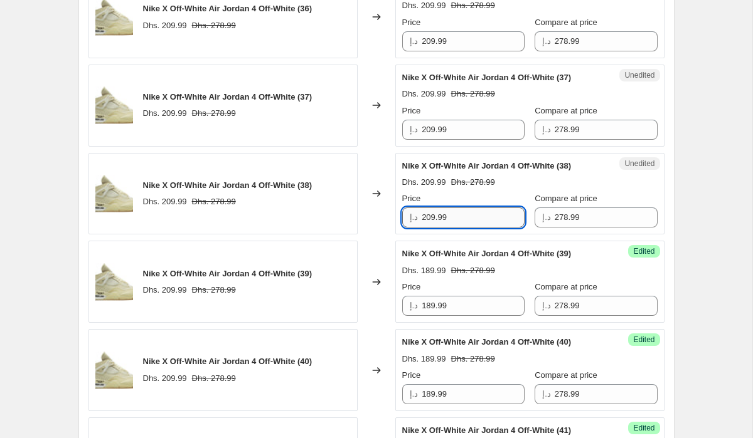
click at [429, 219] on input "209.99" at bounding box center [472, 218] width 103 height 20
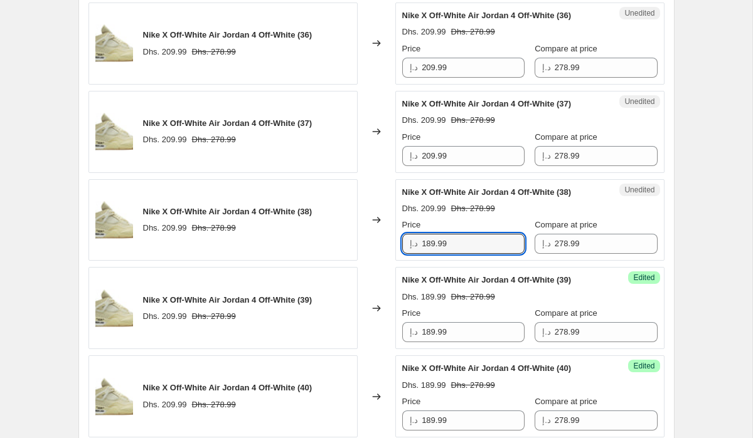
scroll to position [1602, 0]
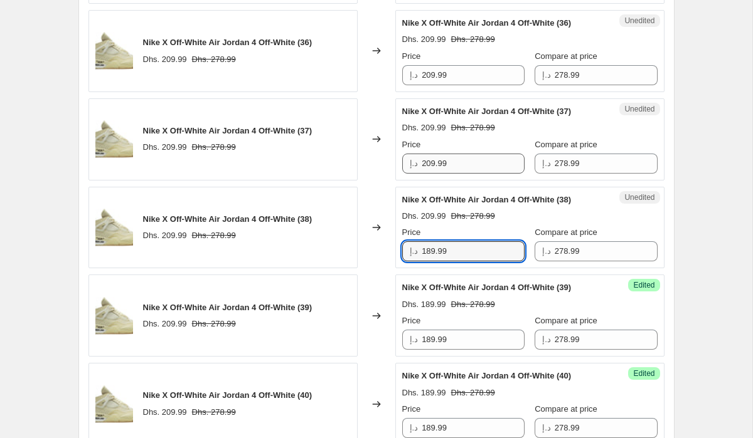
type input "189.99"
click at [432, 167] on input "209.99" at bounding box center [472, 164] width 103 height 20
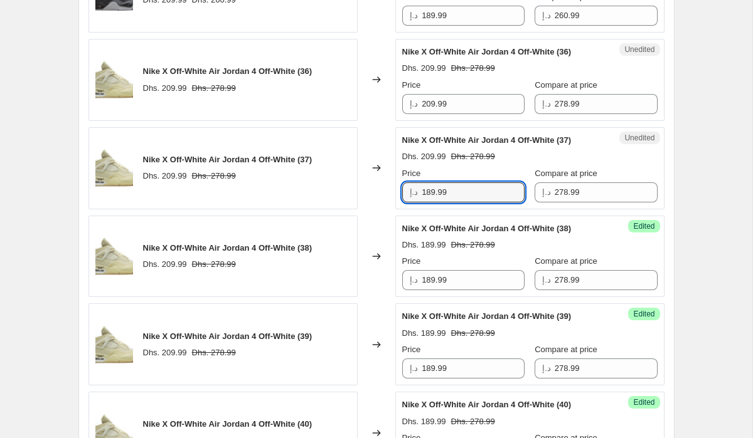
scroll to position [1553, 0]
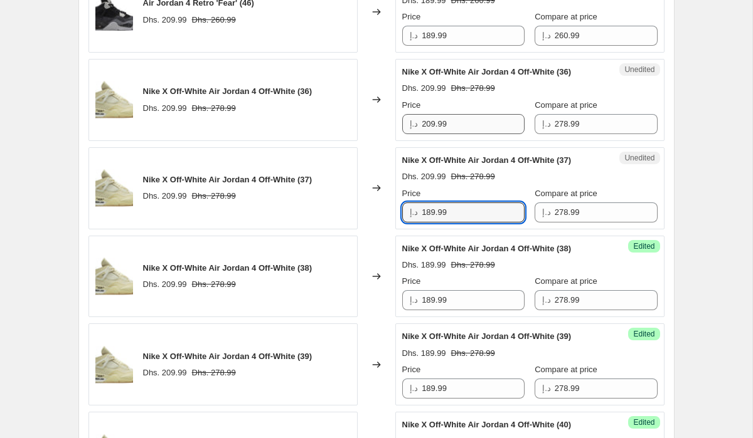
type input "189.99"
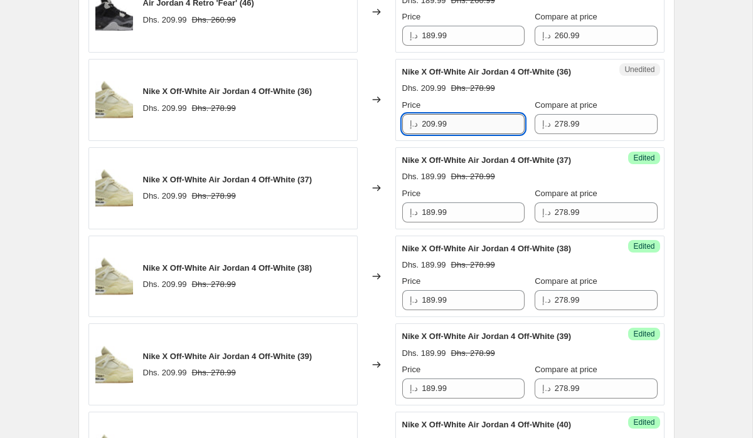
click at [431, 124] on input "209.99" at bounding box center [472, 124] width 103 height 20
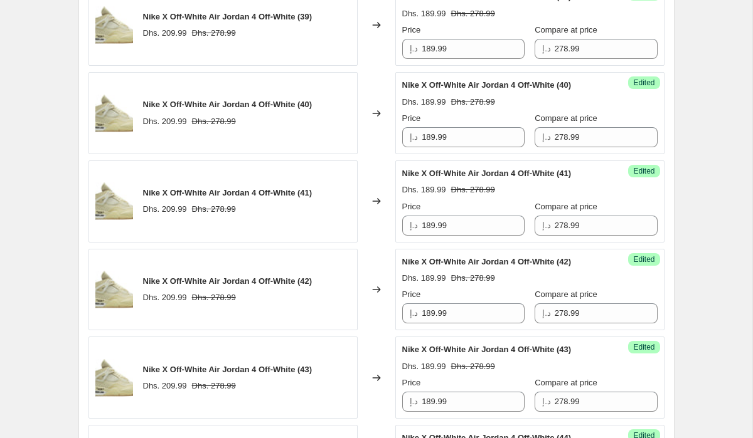
scroll to position [2194, 0]
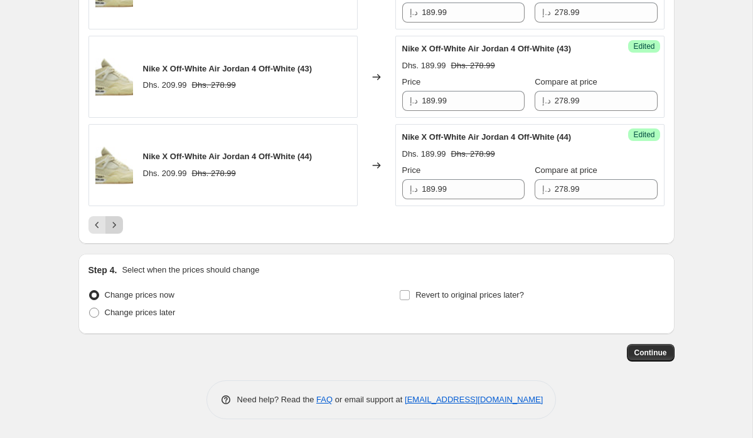
type input "189.99"
click at [116, 231] on icon "Next" at bounding box center [114, 225] width 13 height 13
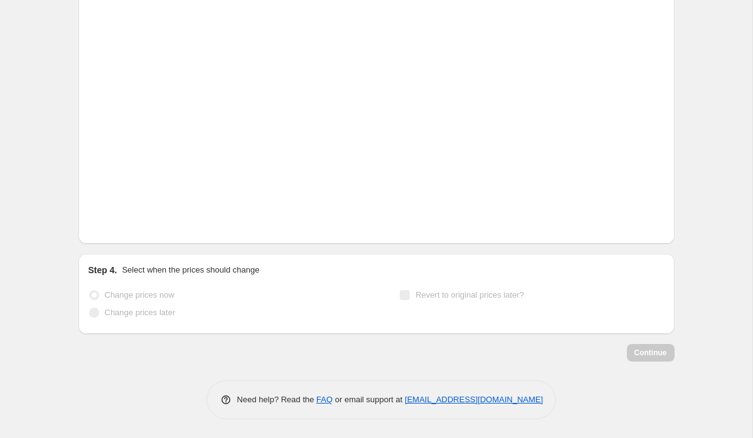
scroll to position [467, 0]
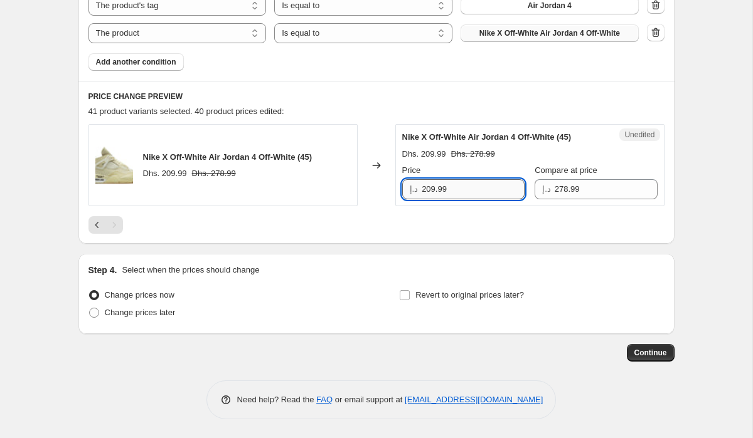
click at [431, 190] on input "209.99" at bounding box center [472, 189] width 103 height 20
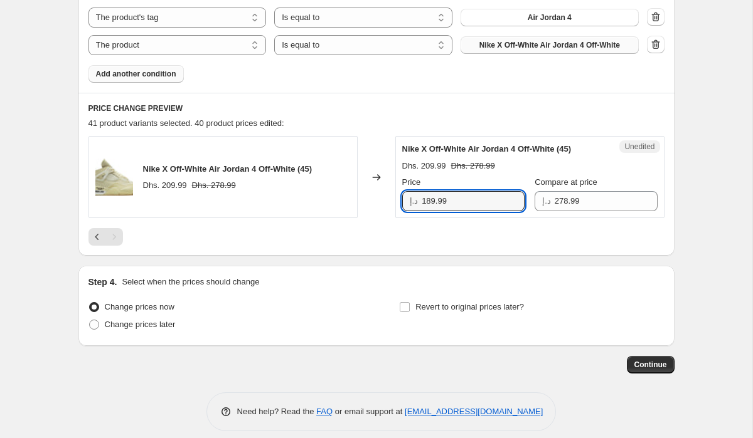
scroll to position [452, 0]
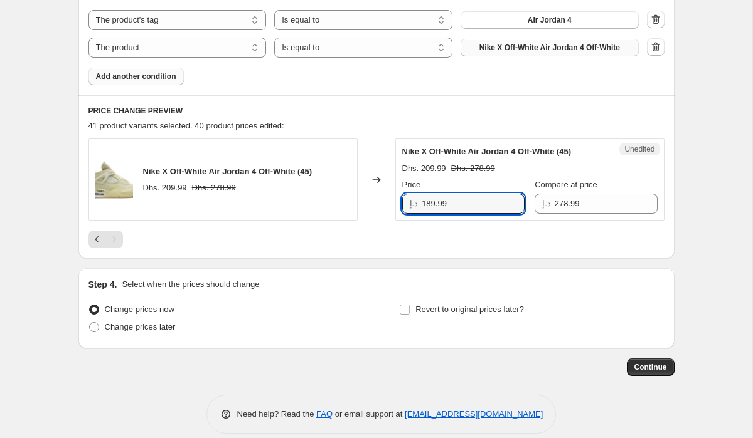
type input "189.99"
click at [152, 76] on span "Add another condition" at bounding box center [136, 76] width 80 height 10
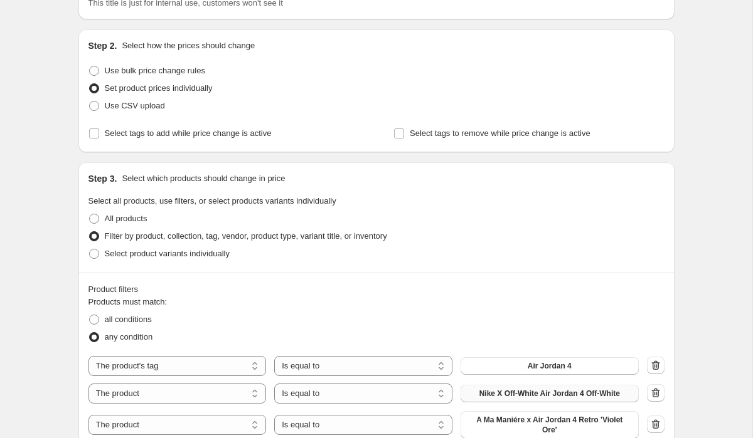
scroll to position [102, 0]
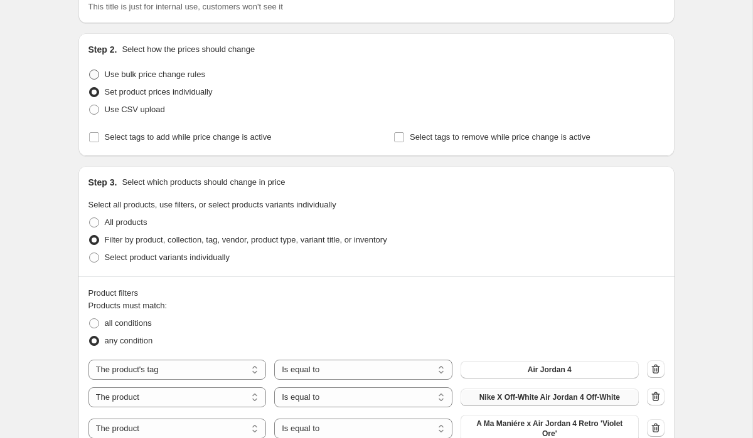
click at [103, 78] on label "Use bulk price change rules" at bounding box center [146, 75] width 117 height 18
click at [90, 70] on input "Use bulk price change rules" at bounding box center [89, 70] width 1 height 1
radio input "true"
select select "percentage"
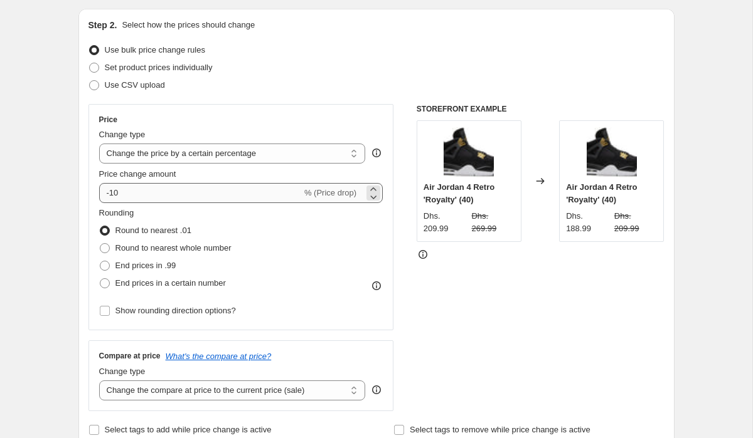
scroll to position [125, 0]
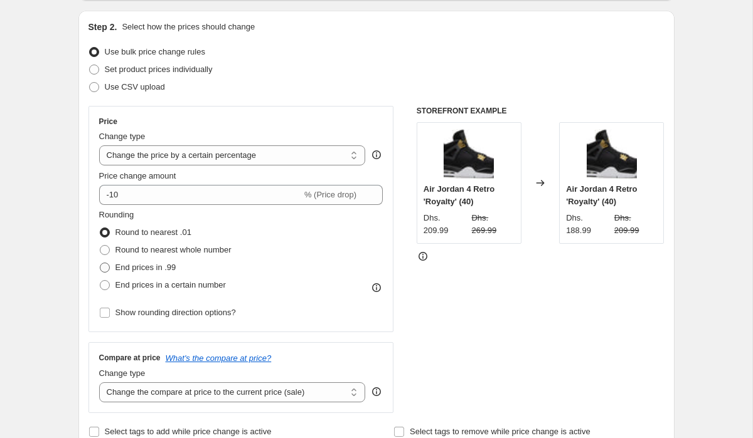
click at [105, 270] on span at bounding box center [105, 268] width 10 height 10
click at [100, 263] on input "End prices in .99" at bounding box center [100, 263] width 1 height 1
radio input "true"
click at [105, 270] on span at bounding box center [105, 268] width 10 height 10
click at [100, 263] on input "End prices in .99" at bounding box center [100, 263] width 1 height 1
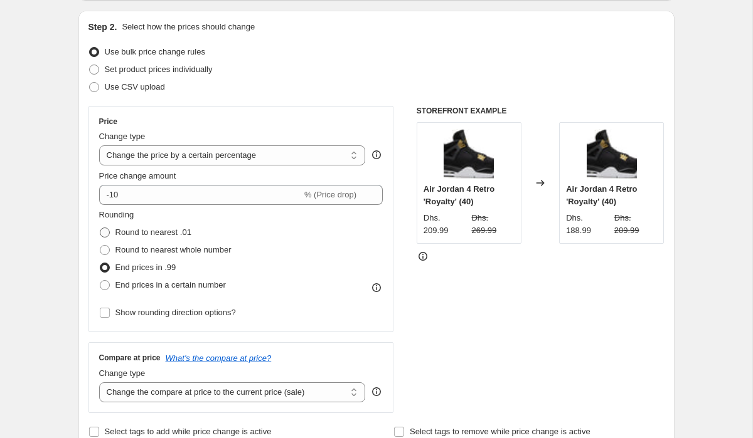
click at [105, 232] on span at bounding box center [105, 233] width 10 height 10
click at [100, 228] on input "Round to nearest .01" at bounding box center [100, 228] width 1 height 1
radio input "true"
click at [103, 248] on span at bounding box center [105, 250] width 10 height 10
click at [100, 246] on input "Round to nearest whole number" at bounding box center [100, 245] width 1 height 1
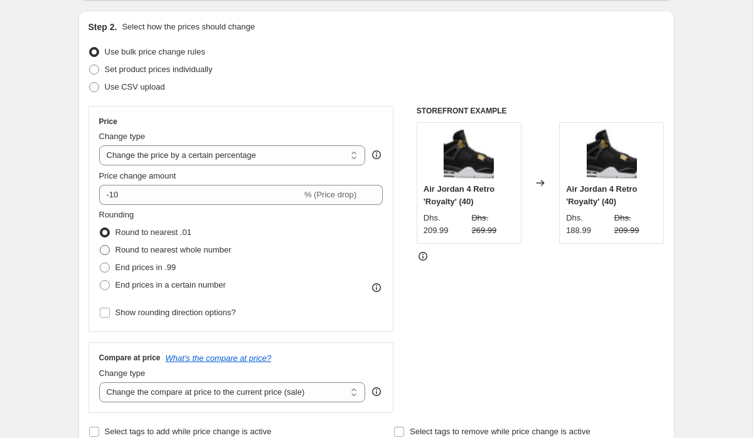
radio input "true"
click at [103, 235] on span at bounding box center [105, 233] width 10 height 10
click at [100, 228] on input "Round to nearest .01" at bounding box center [100, 228] width 1 height 1
radio input "true"
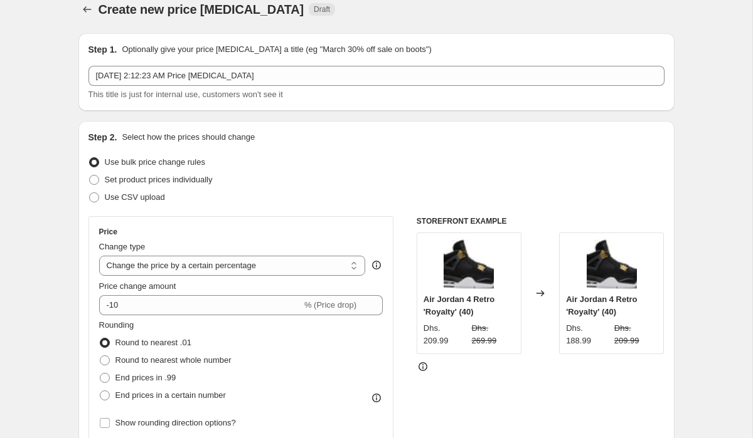
scroll to position [0, 0]
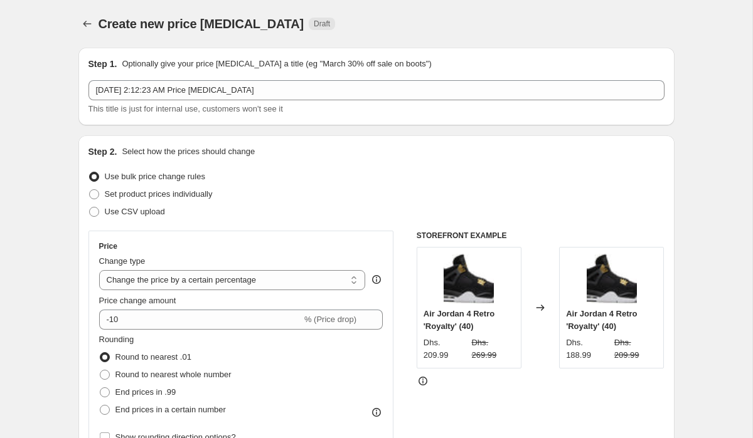
click at [576, 357] on div "Dhs. 188.99" at bounding box center [587, 349] width 43 height 25
